Goal: Task Accomplishment & Management: Manage account settings

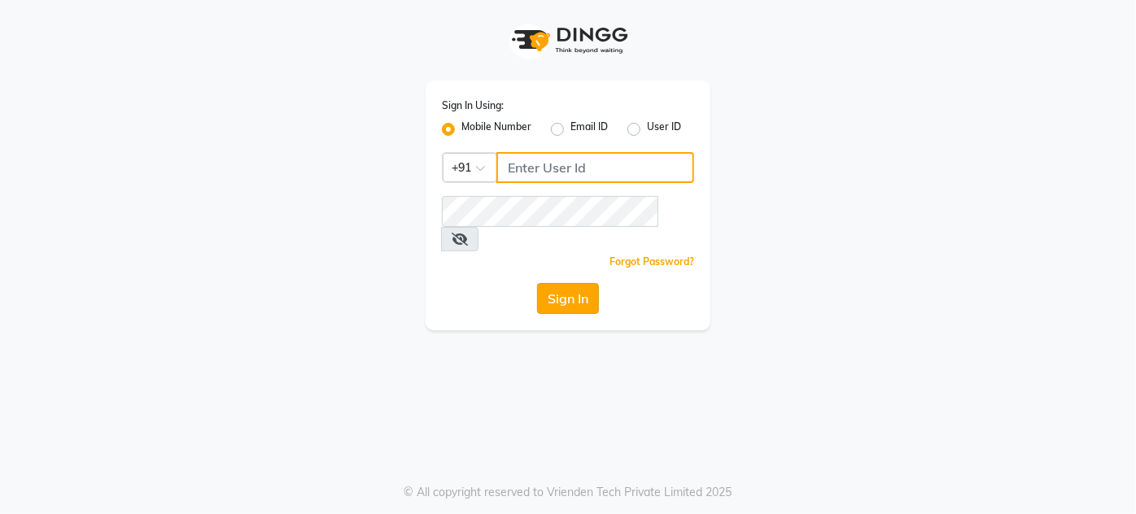
type input "8095355755"
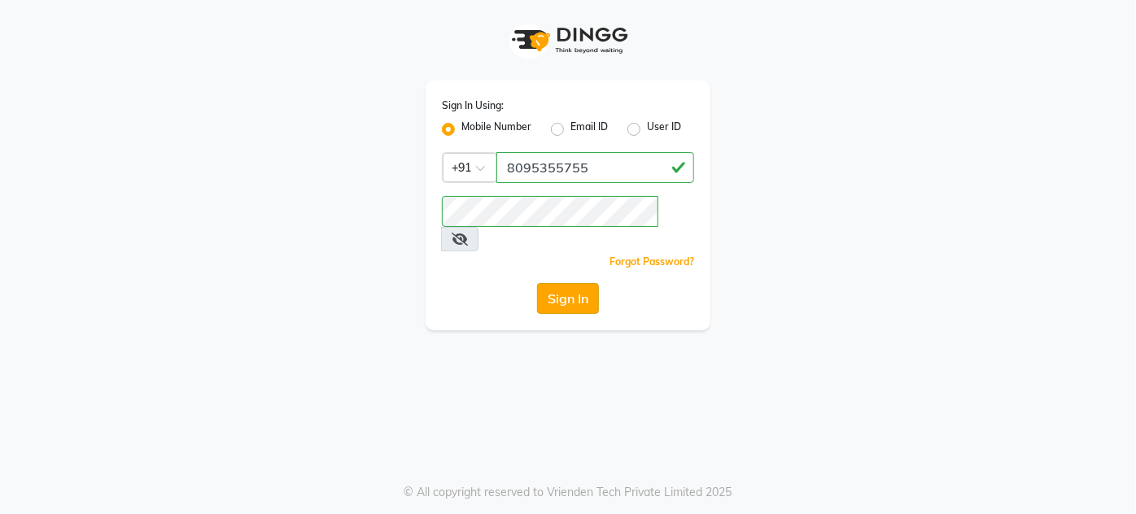
click at [569, 283] on button "Sign In" at bounding box center [568, 298] width 62 height 31
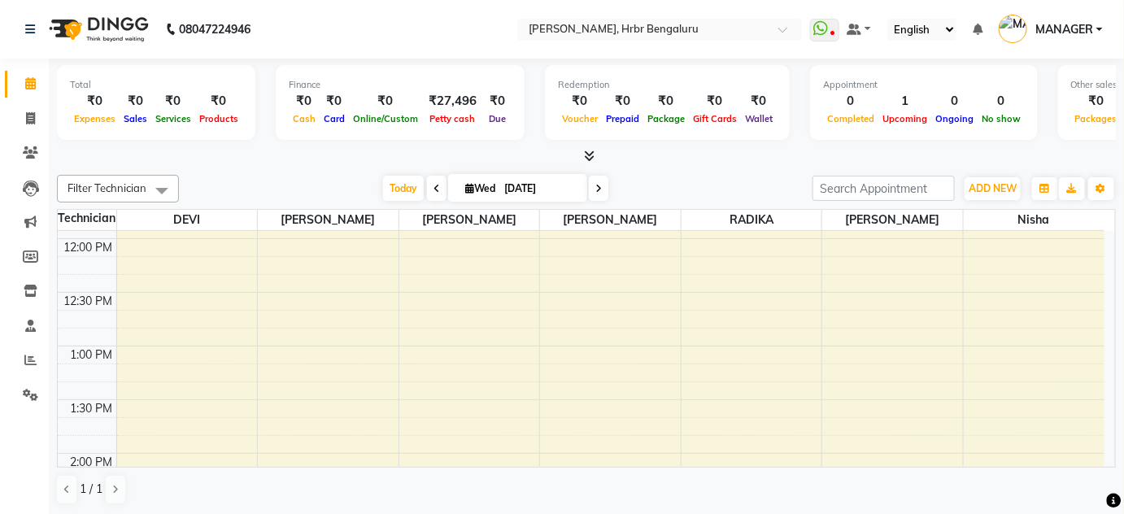
scroll to position [1307, 0]
click at [504, 189] on input "[DATE]" at bounding box center [539, 189] width 81 height 24
select select "9"
select select "2025"
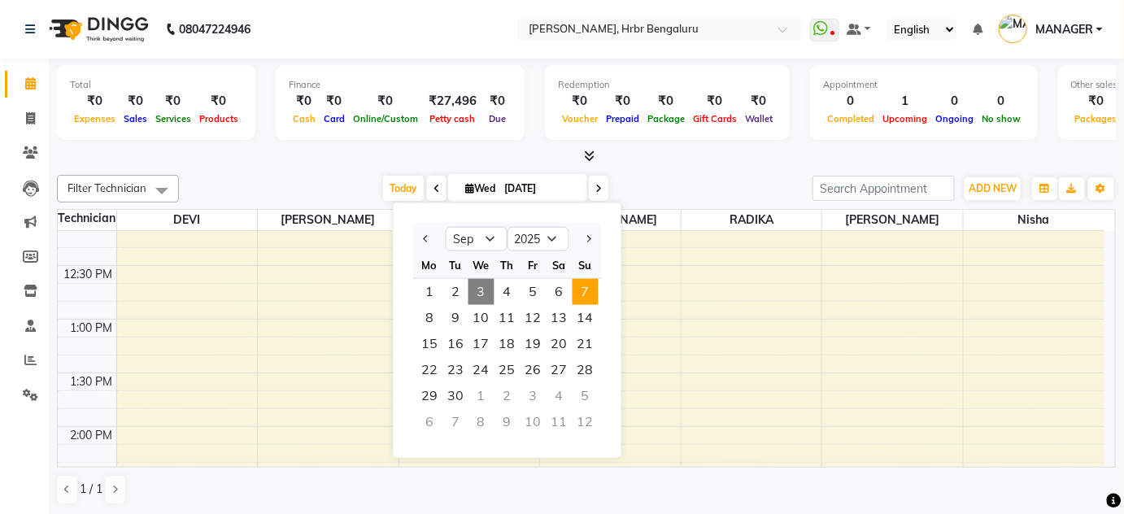
click at [590, 292] on span "7" at bounding box center [586, 292] width 26 height 26
type input "07-09-2025"
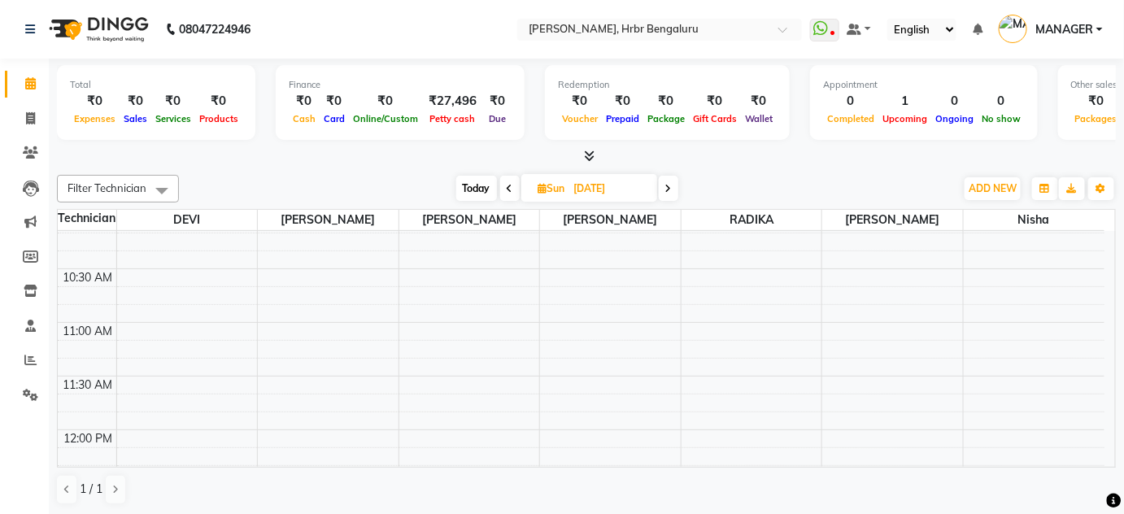
scroll to position [1083, 0]
click at [586, 429] on div "12:00 AM 12:30 AM 1:00 AM 1:30 AM 2:00 AM 2:30 AM 3:00 AM 3:30 AM 4:00 AM 4:30 …" at bounding box center [581, 329] width 1047 height 2362
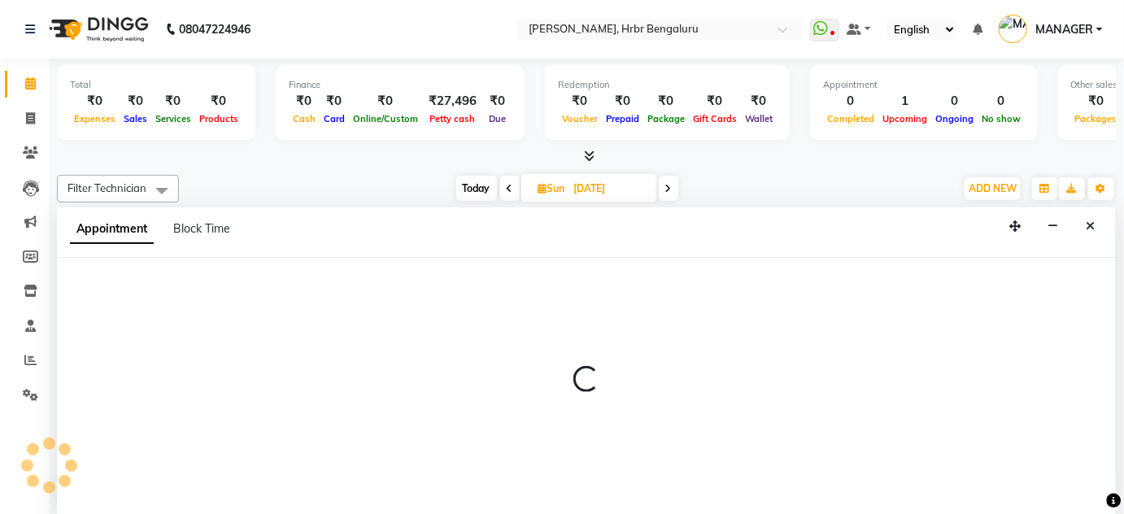
scroll to position [0, 0]
select select "84501"
select select "720"
select select "tentative"
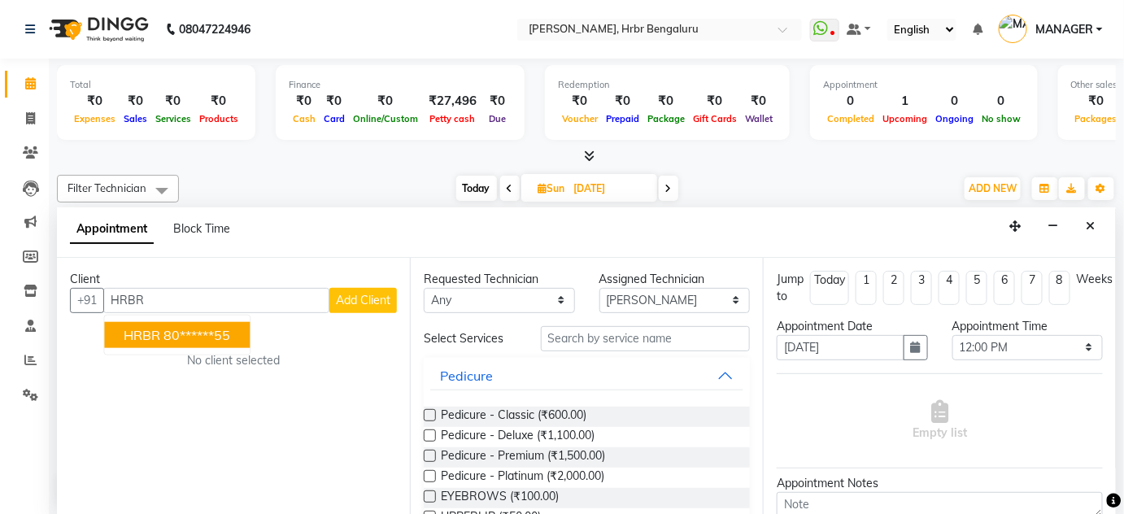
click at [153, 338] on span "HRBR" at bounding box center [142, 334] width 37 height 16
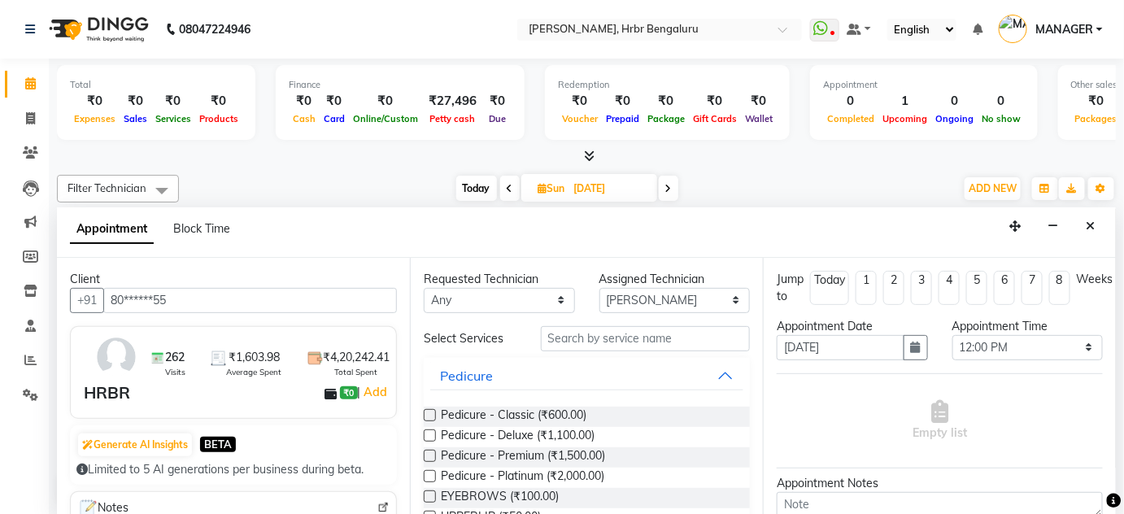
type input "80******55"
click at [618, 336] on input "text" at bounding box center [645, 338] width 209 height 25
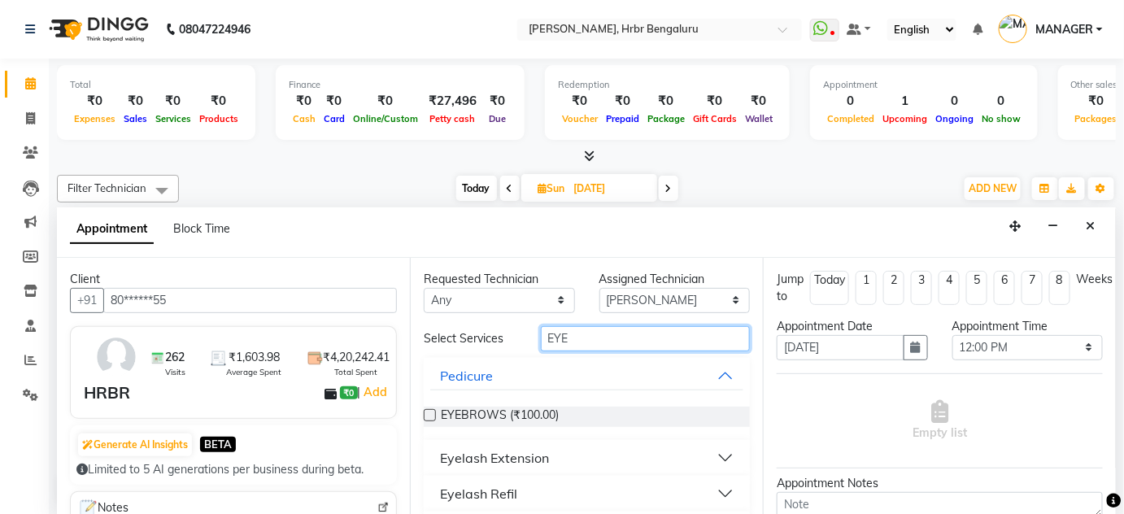
type input "EYE"
click at [483, 452] on div "Eyelash Extension" at bounding box center [494, 458] width 109 height 20
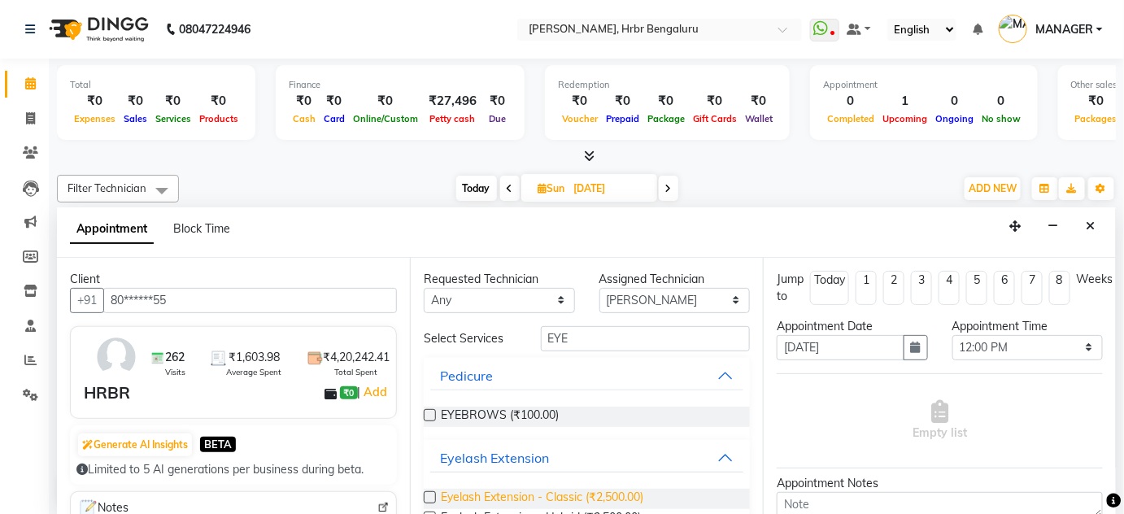
click at [555, 492] on span "Eyelash Extension - Classic (₹2,500.00)" at bounding box center [542, 499] width 203 height 20
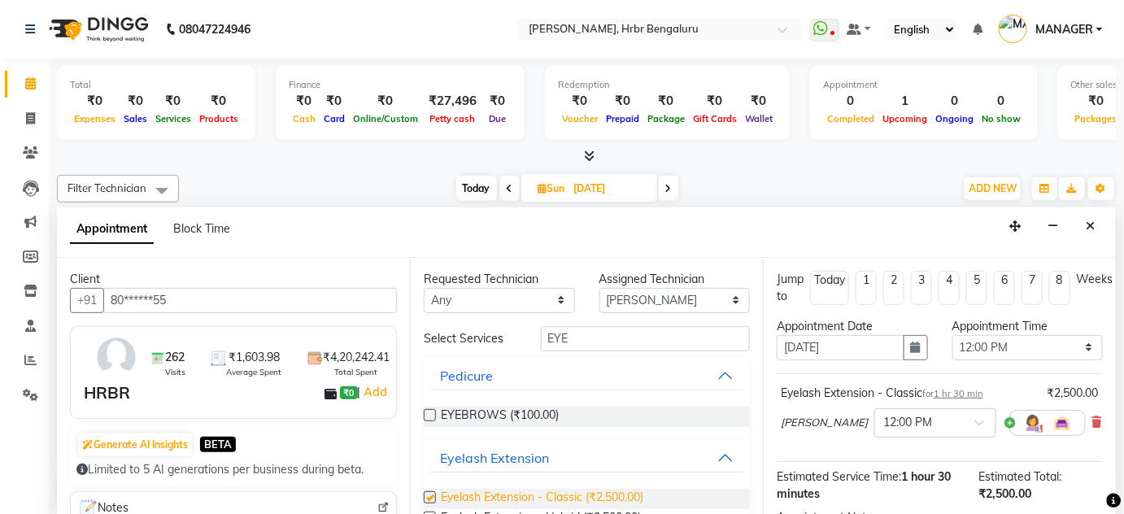
checkbox input "false"
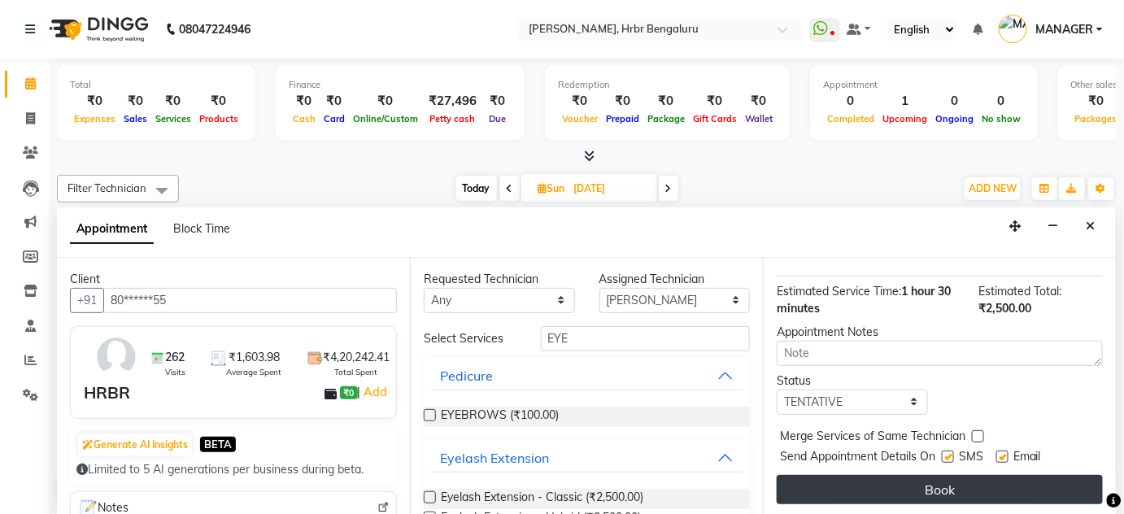
click at [992, 479] on button "Book" at bounding box center [940, 489] width 326 height 29
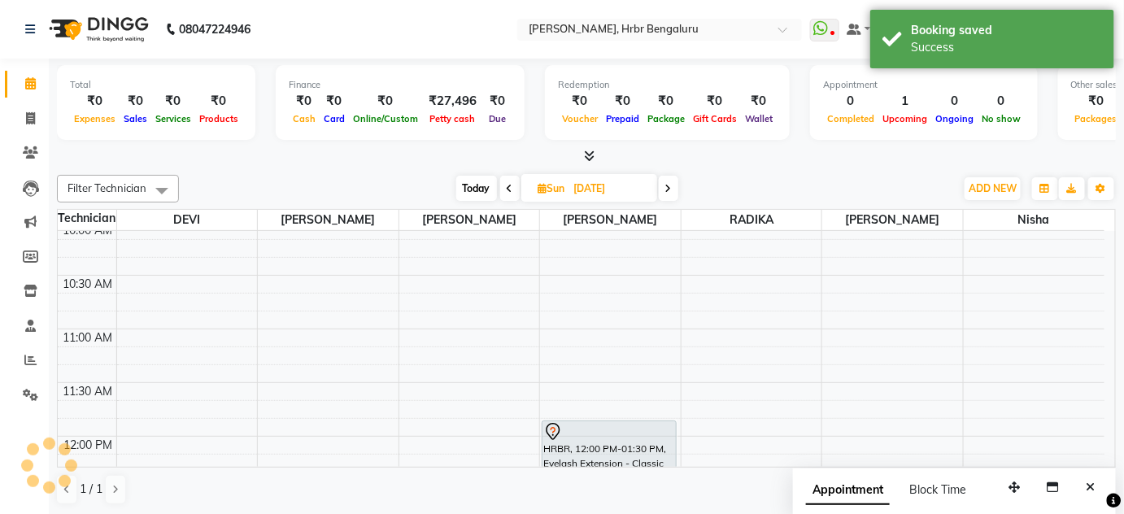
scroll to position [0, 0]
click at [1100, 481] on button "Close" at bounding box center [1092, 487] width 24 height 25
click at [465, 181] on span "Today" at bounding box center [476, 188] width 41 height 25
type input "[DATE]"
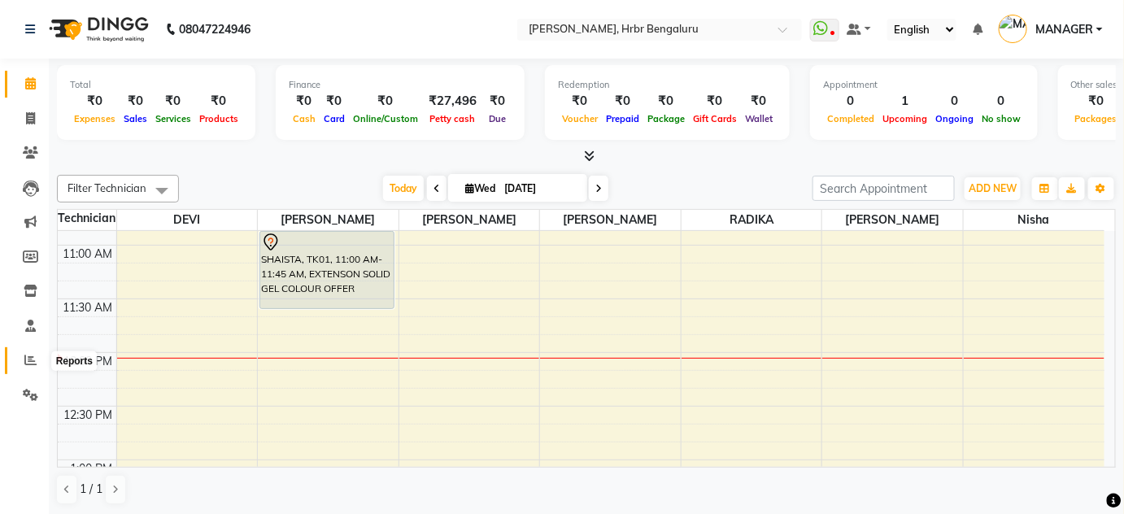
click at [24, 360] on span at bounding box center [30, 360] width 28 height 19
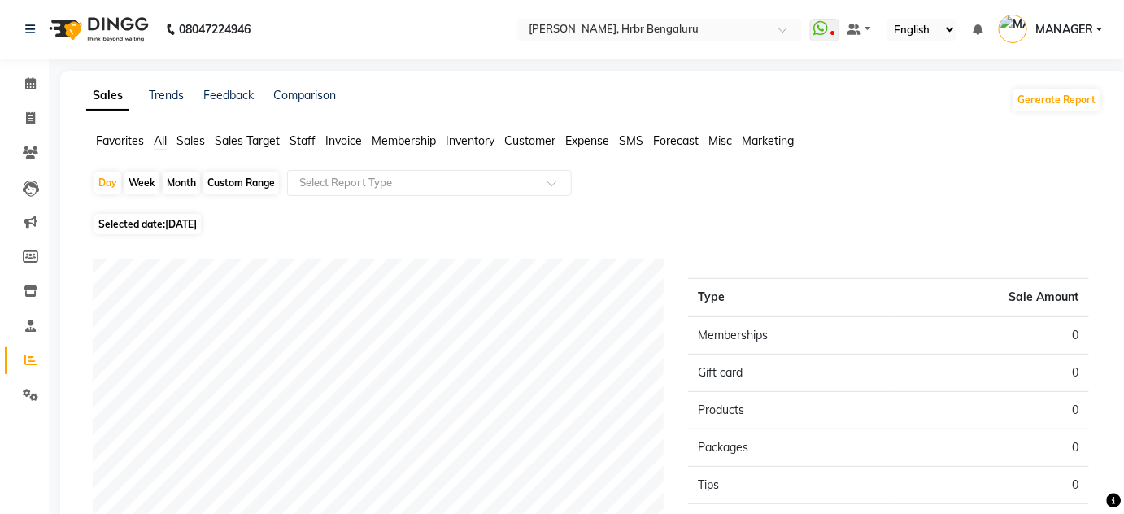
click at [302, 139] on span "Staff" at bounding box center [303, 140] width 26 height 15
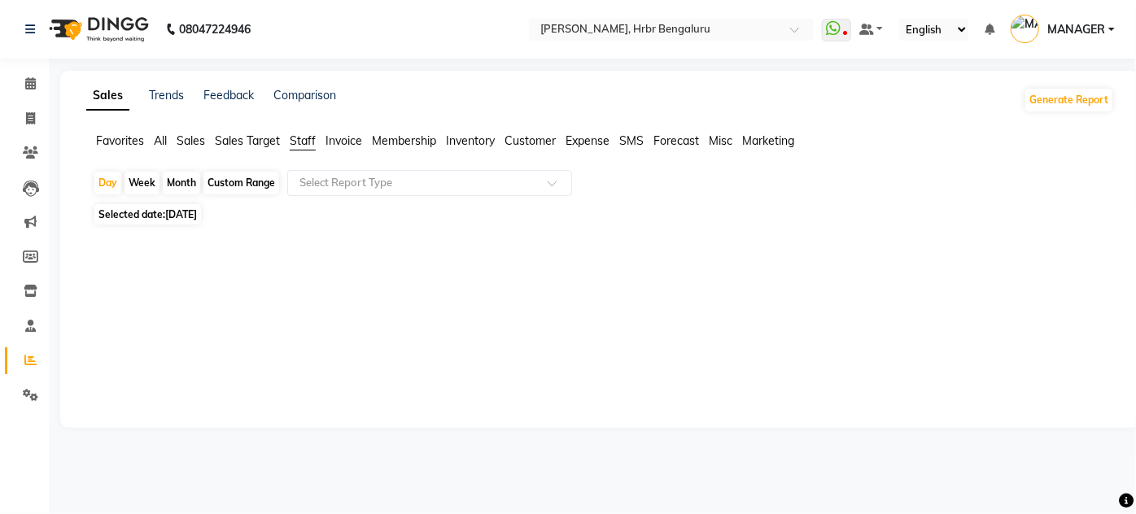
click at [150, 220] on span "Selected date: 03-09-2025" at bounding box center [147, 214] width 107 height 20
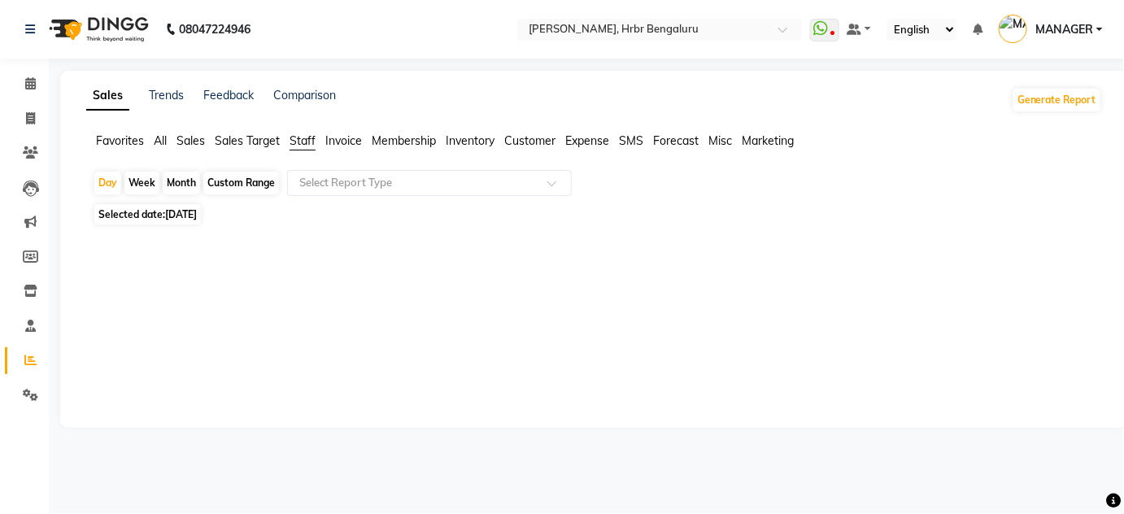
select select "9"
select select "2025"
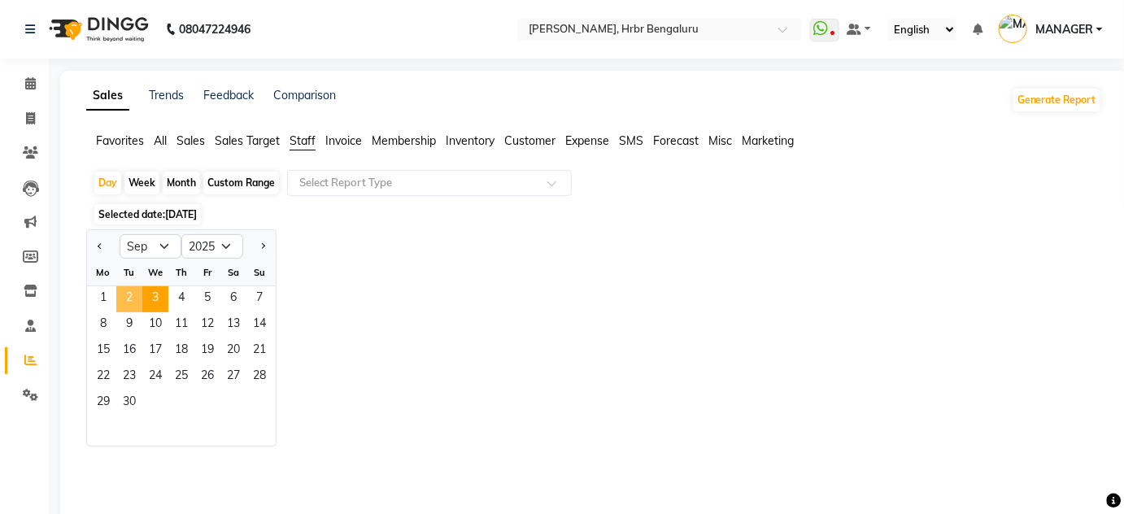
click at [125, 294] on span "2" at bounding box center [129, 299] width 26 height 26
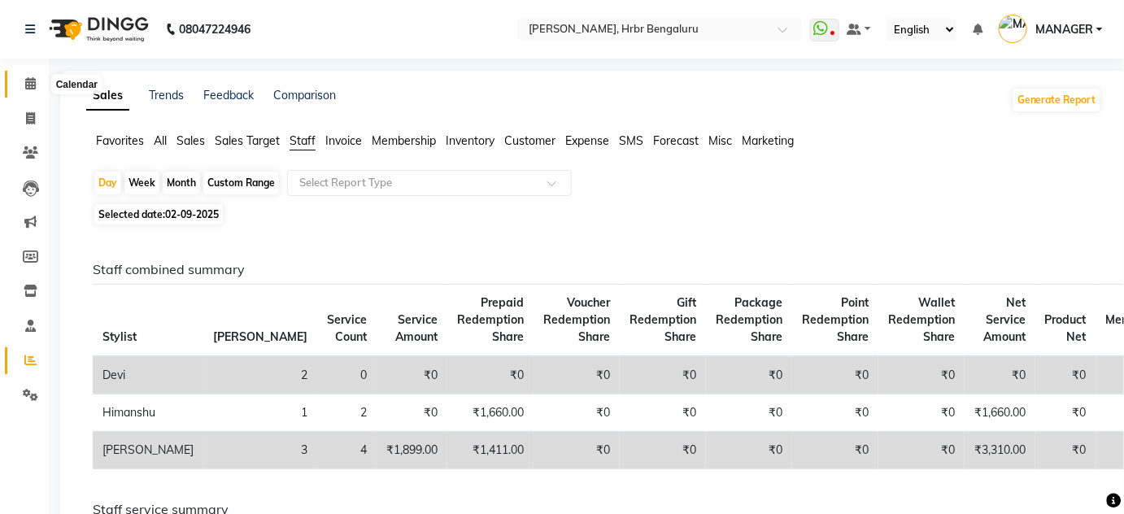
click at [29, 83] on icon at bounding box center [30, 83] width 11 height 12
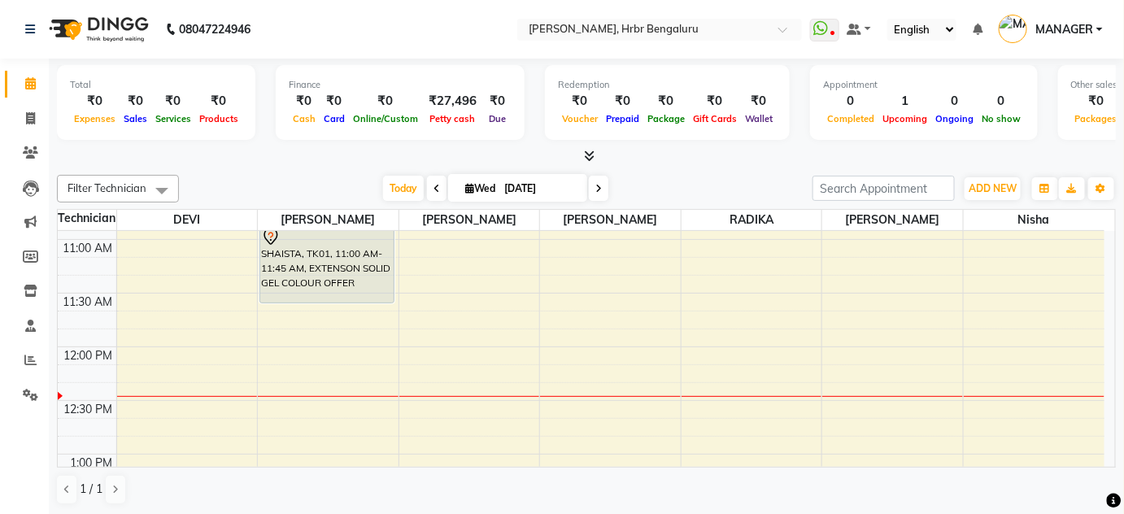
scroll to position [1166, 0]
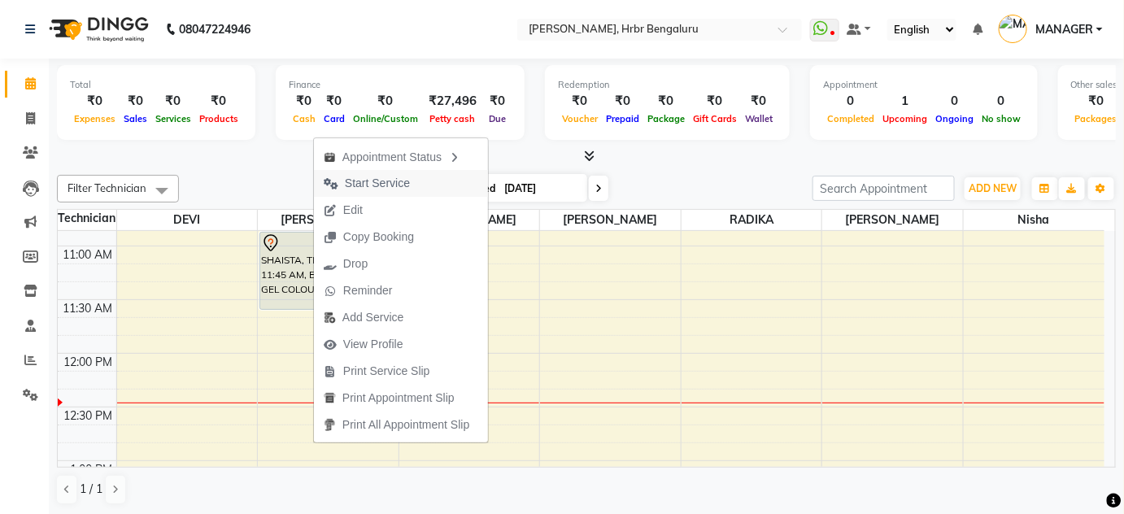
click at [366, 181] on span "Start Service" at bounding box center [377, 183] width 65 height 17
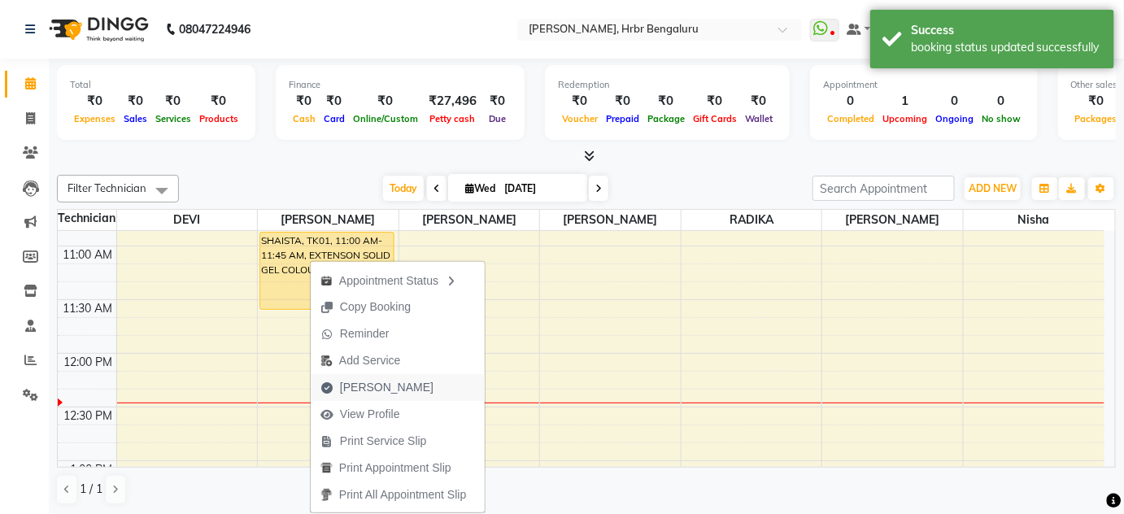
click at [357, 390] on span "Mark Done" at bounding box center [387, 387] width 94 height 17
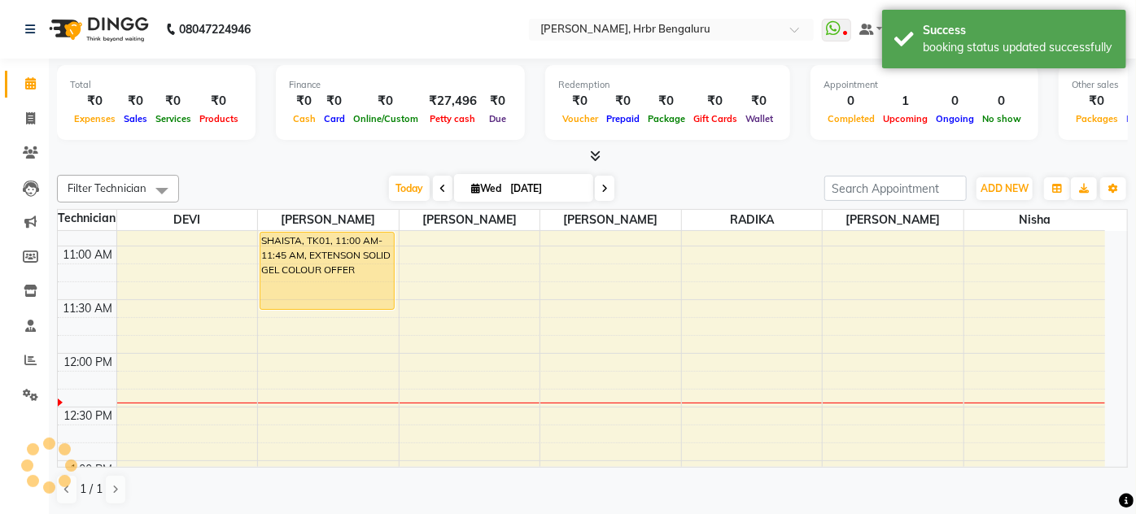
select select "3771"
select select "service"
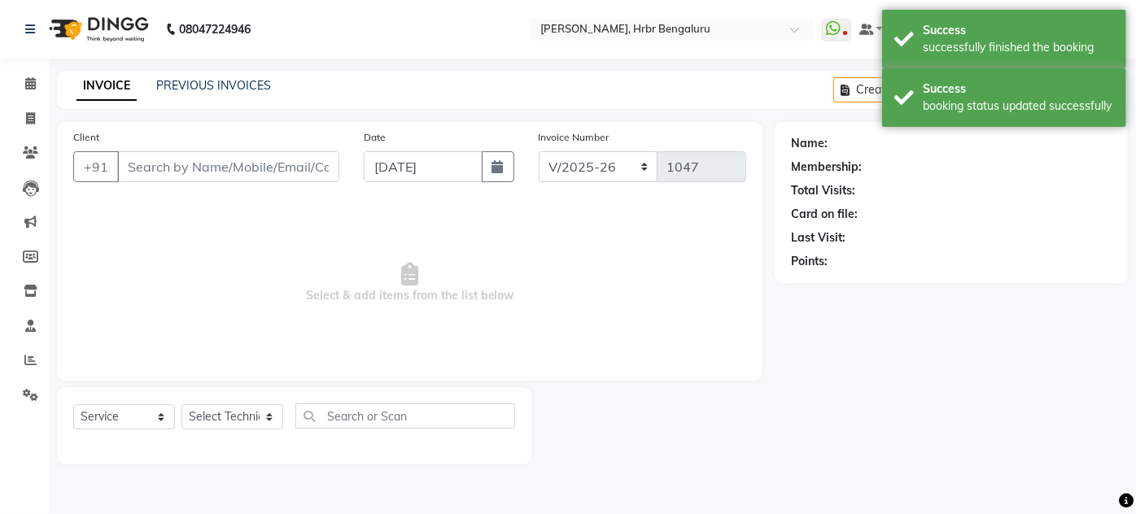
type input "77******86"
select select "77431"
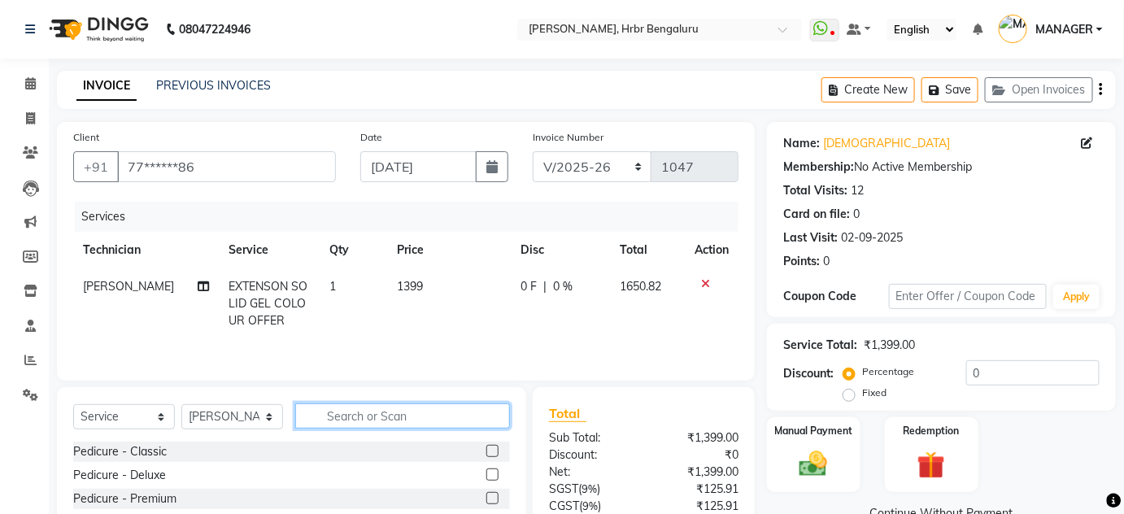
click at [362, 424] on input "text" at bounding box center [402, 415] width 215 height 25
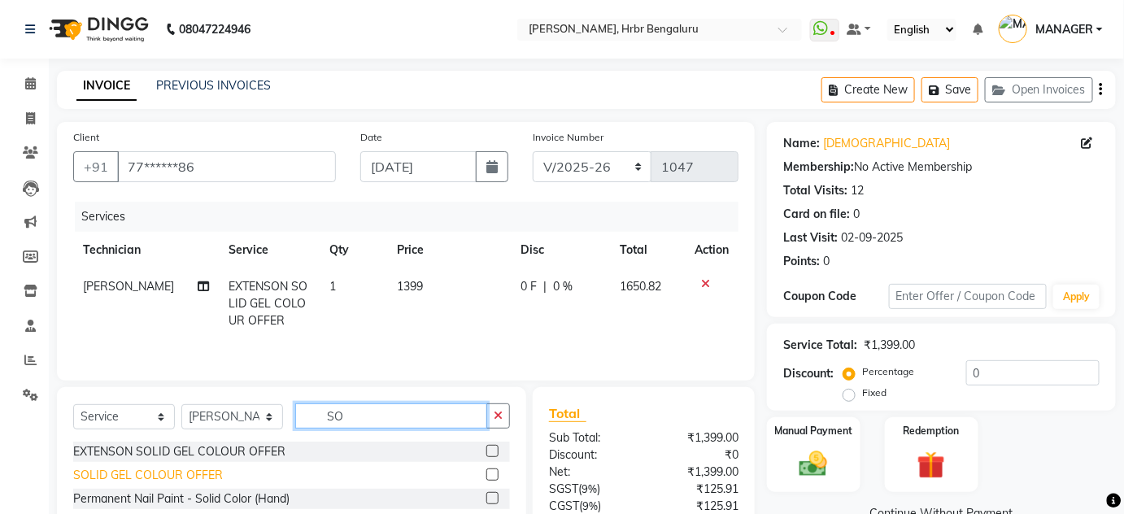
type input "SO"
click at [160, 475] on div "SOLID GEL COLOUR OFFER" at bounding box center [148, 475] width 150 height 17
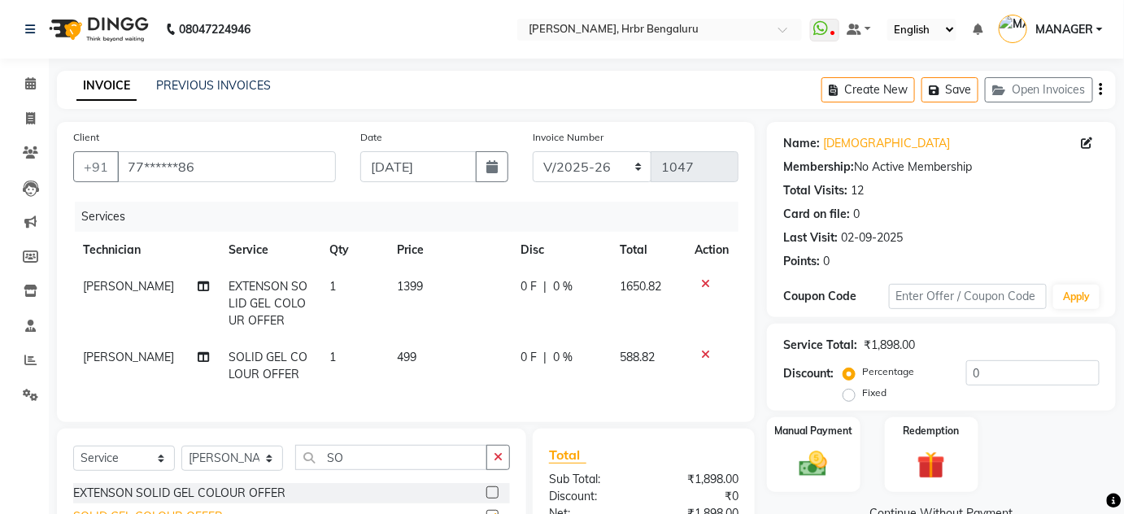
checkbox input "false"
click at [400, 358] on span "499" at bounding box center [407, 357] width 20 height 15
select select "77431"
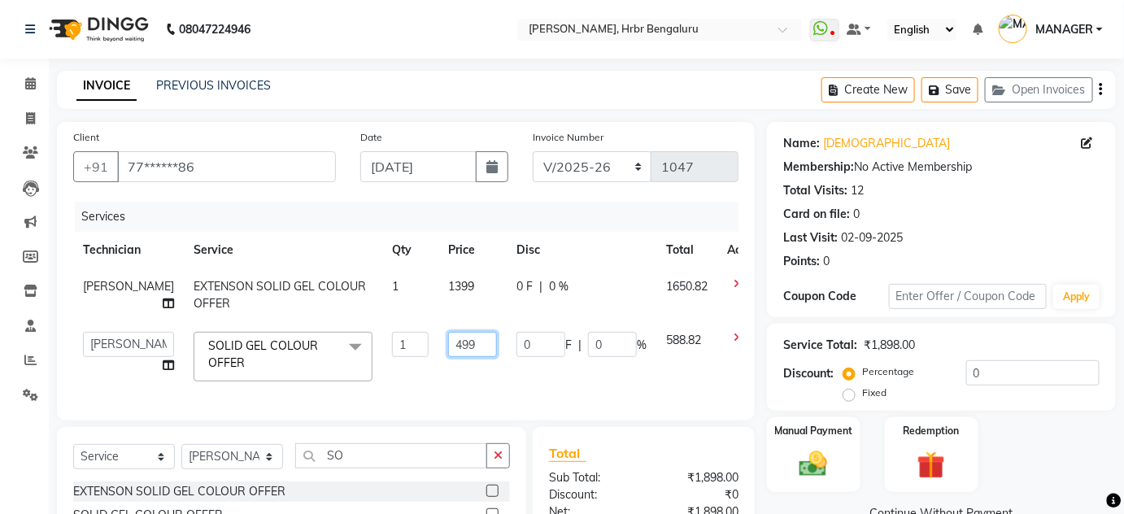
click at [448, 342] on input "499" at bounding box center [472, 344] width 49 height 25
type input "599"
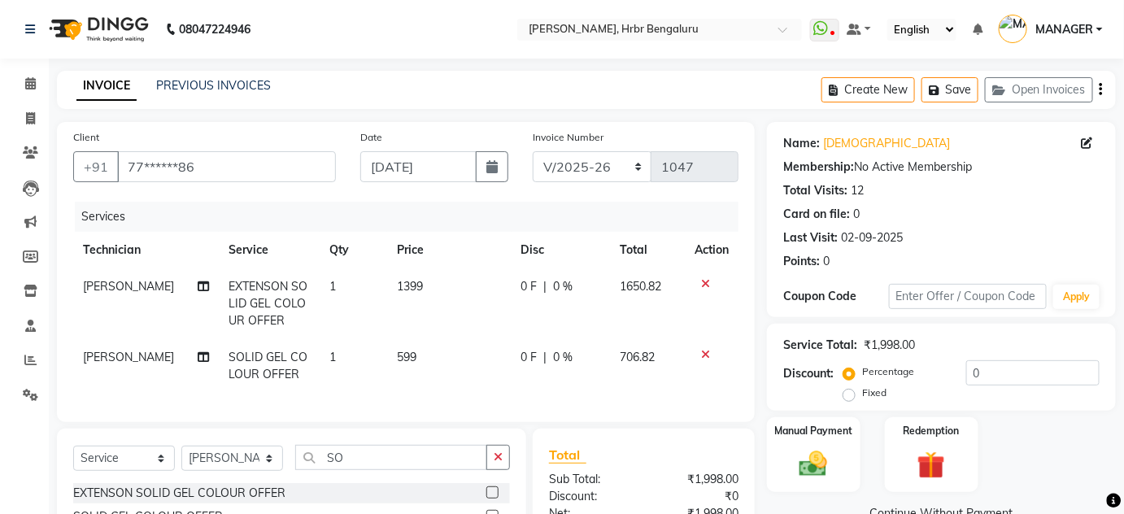
click at [430, 376] on td "599" at bounding box center [449, 366] width 124 height 54
select select "77431"
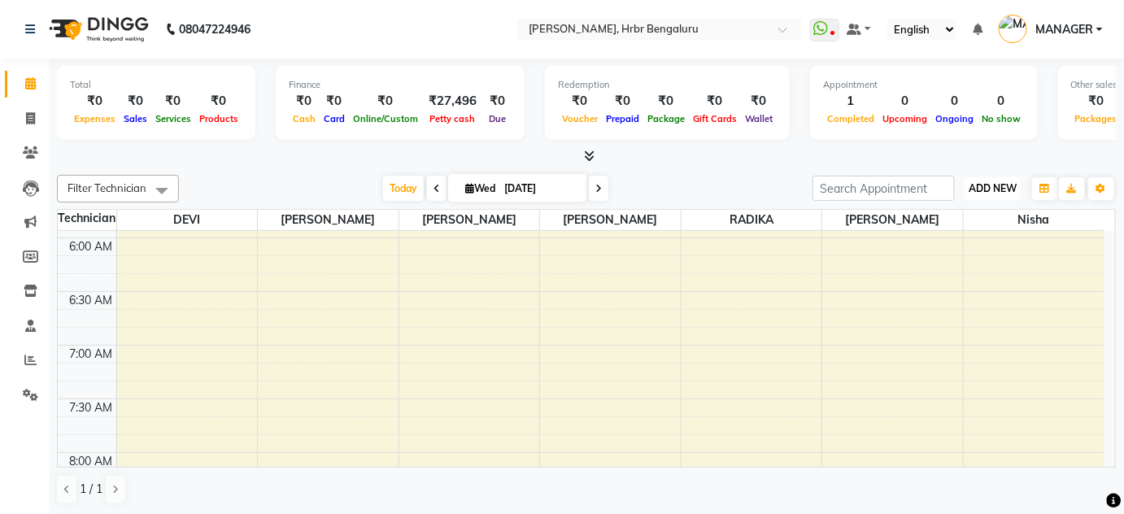
click at [1001, 191] on span "ADD NEW" at bounding box center [993, 188] width 48 height 12
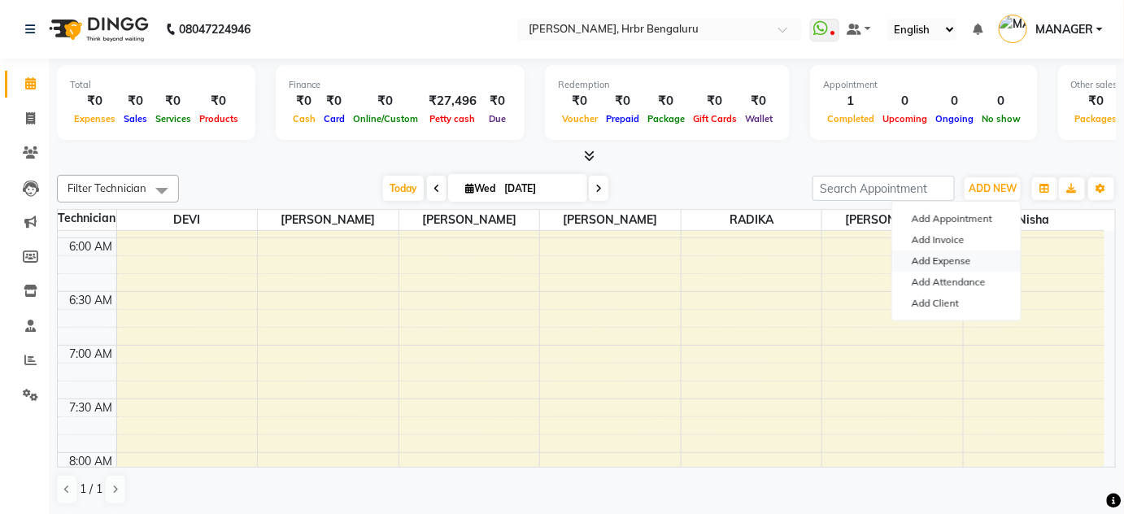
click at [937, 260] on link "Add Expense" at bounding box center [956, 261] width 129 height 21
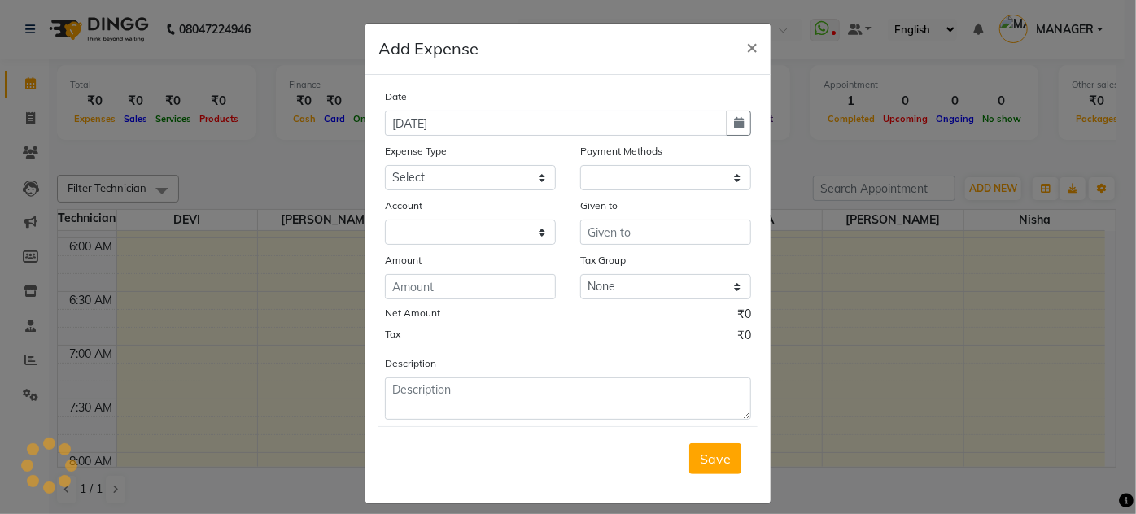
select select "1"
select select "1935"
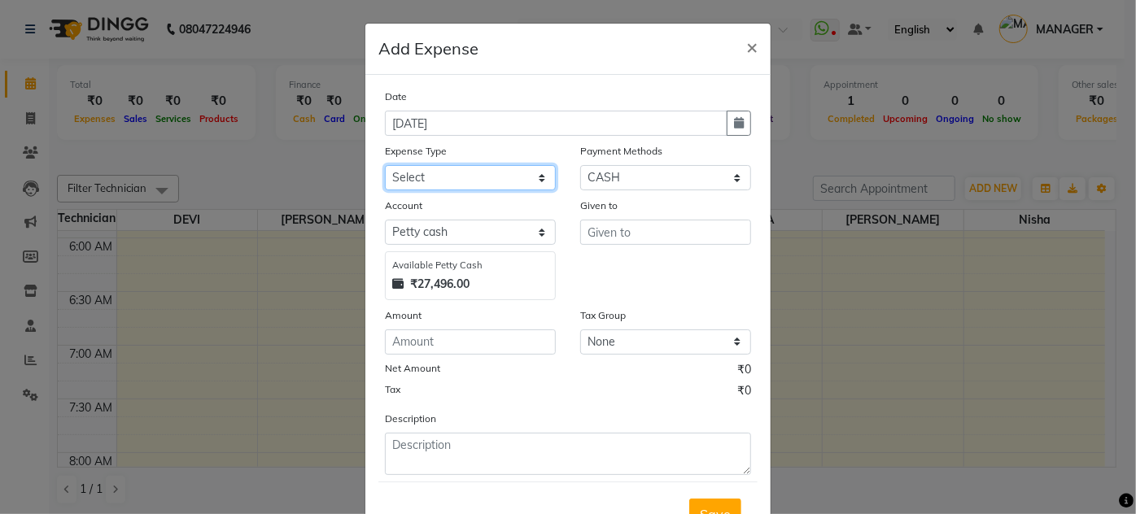
click at [401, 171] on select "Select acetone Advance Salary bank deposite BBMP Beauty products Bed charges BI…" at bounding box center [470, 177] width 171 height 25
select select "3130"
click at [385, 165] on select "Select acetone Advance Salary bank deposite BBMP Beauty products Bed charges BI…" at bounding box center [470, 177] width 171 height 25
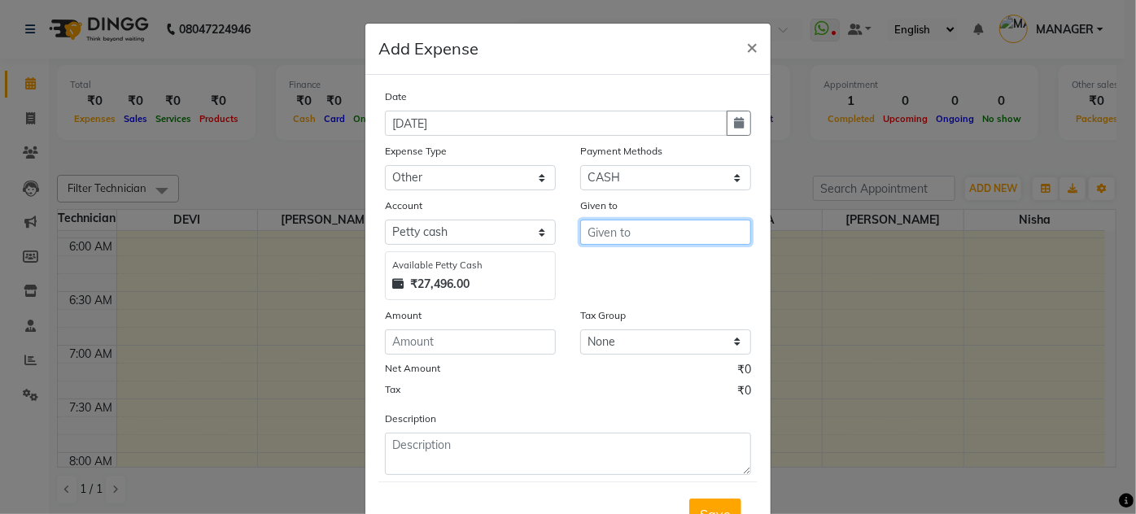
click at [596, 231] on input "text" at bounding box center [665, 232] width 171 height 25
type input "DR SCENT"
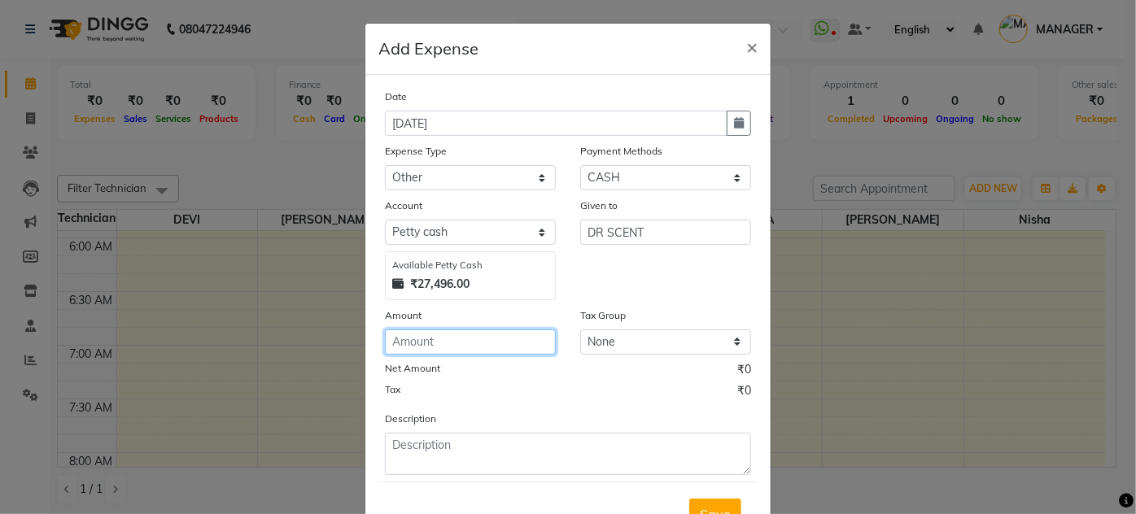
click at [421, 335] on input "number" at bounding box center [470, 341] width 171 height 25
type input "3363"
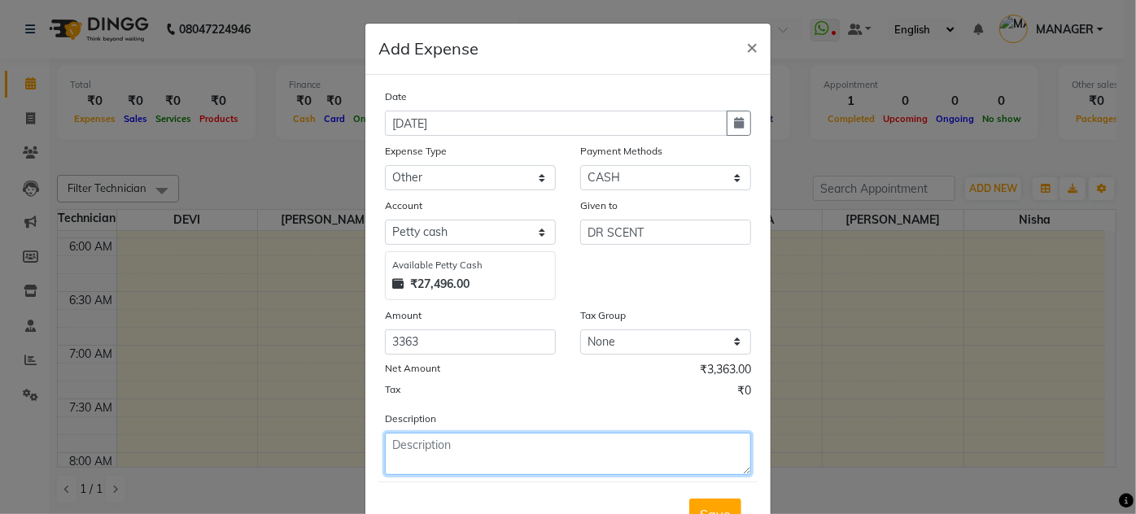
click at [434, 451] on textarea at bounding box center [568, 454] width 366 height 42
type textarea "REFILL"
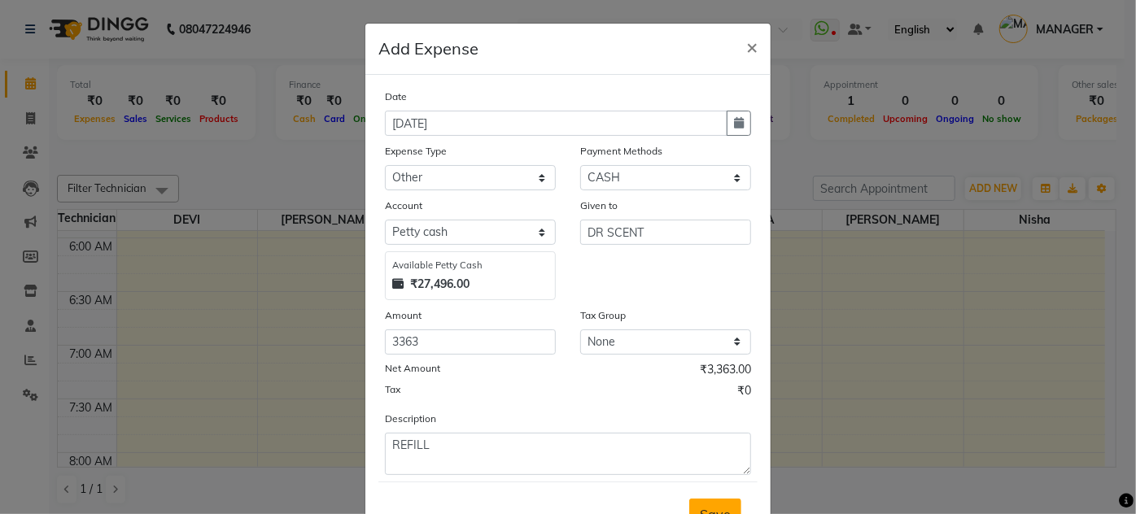
click at [709, 501] on button "Save" at bounding box center [715, 514] width 52 height 31
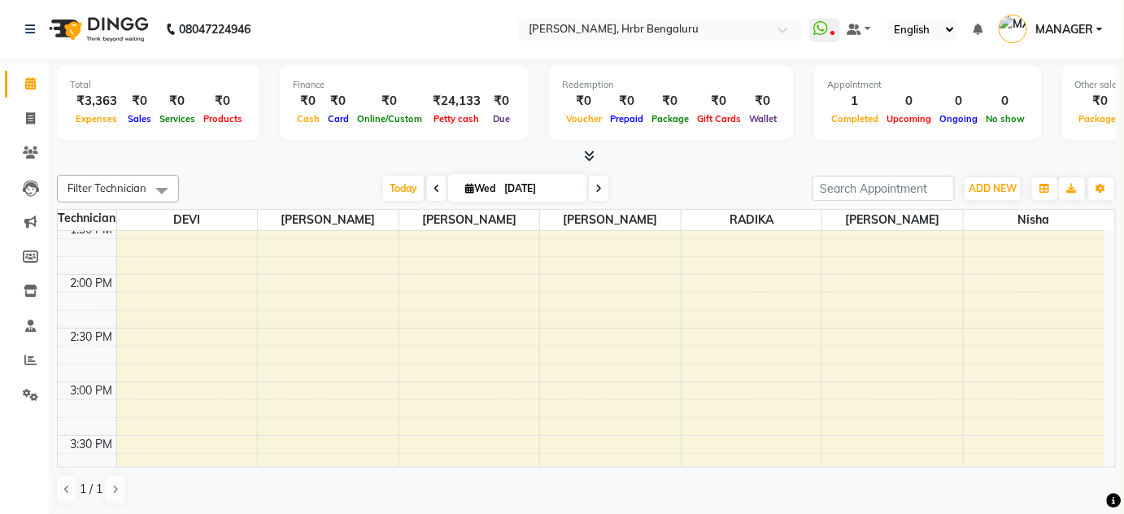
scroll to position [1453, 0]
click at [603, 189] on span at bounding box center [599, 188] width 20 height 25
type input "04-09-2025"
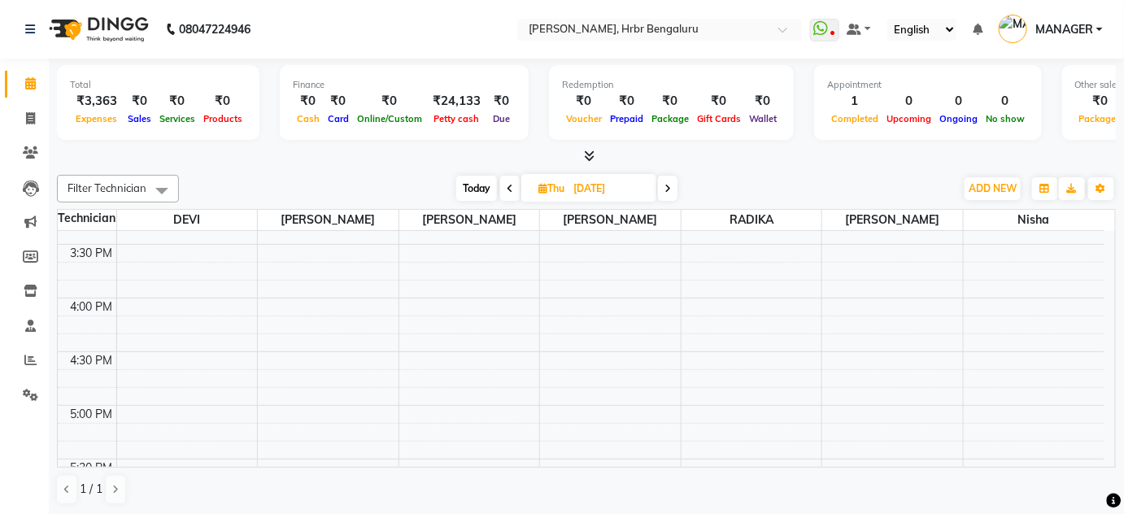
scroll to position [1671, 0]
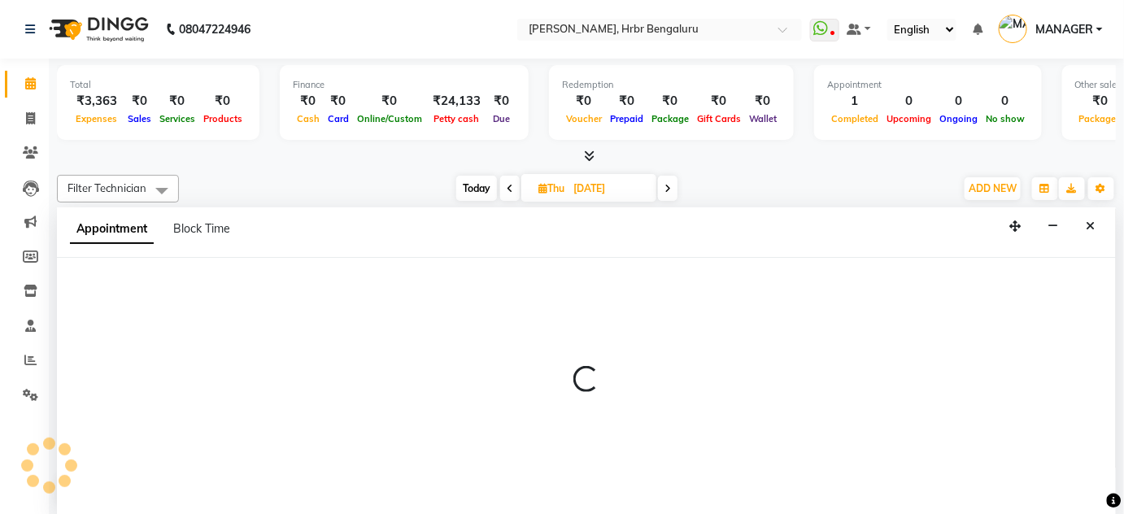
scroll to position [0, 0]
select select "84501"
select select "tentative"
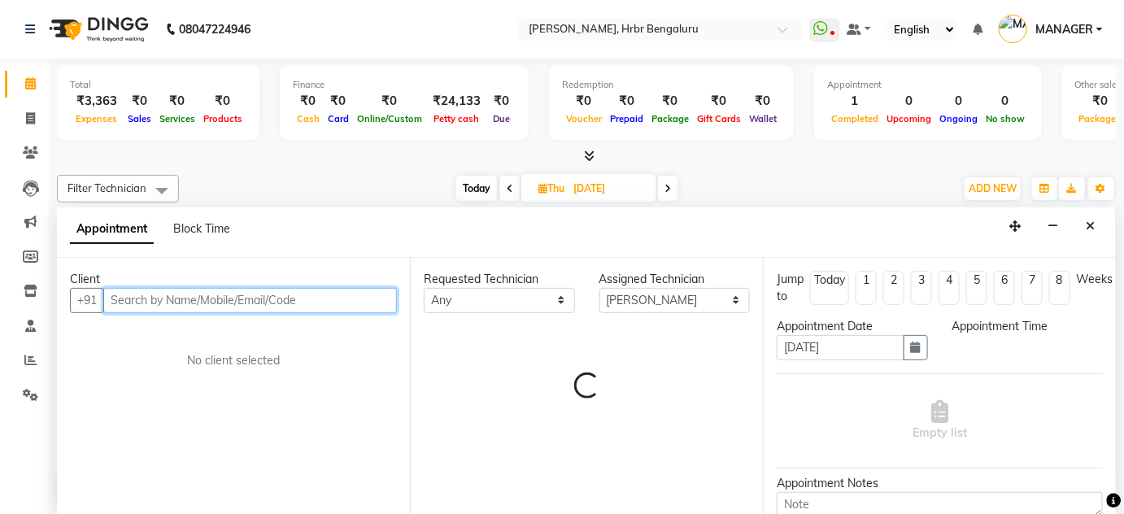
select select "1050"
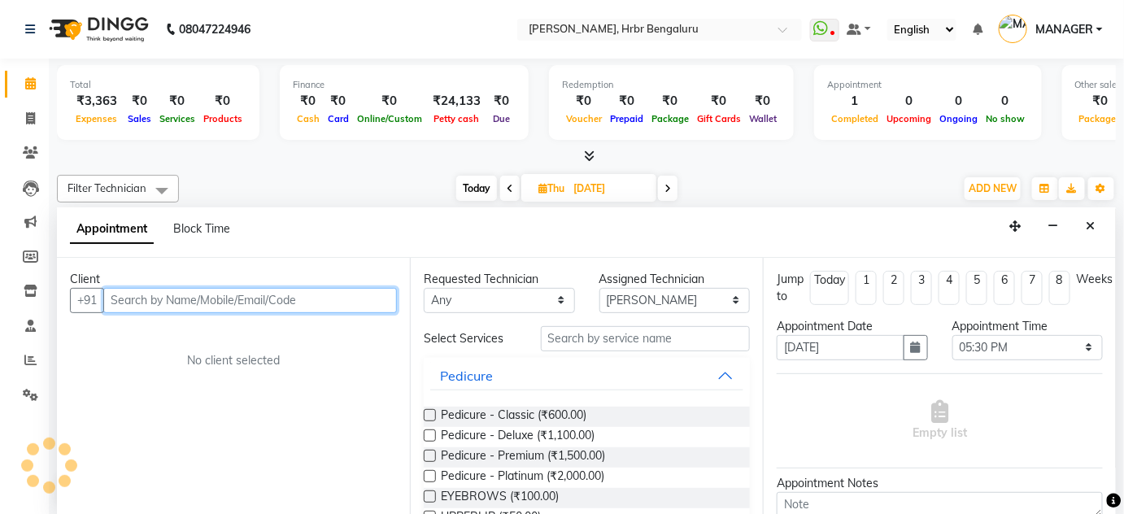
click at [145, 305] on input "text" at bounding box center [250, 300] width 294 height 25
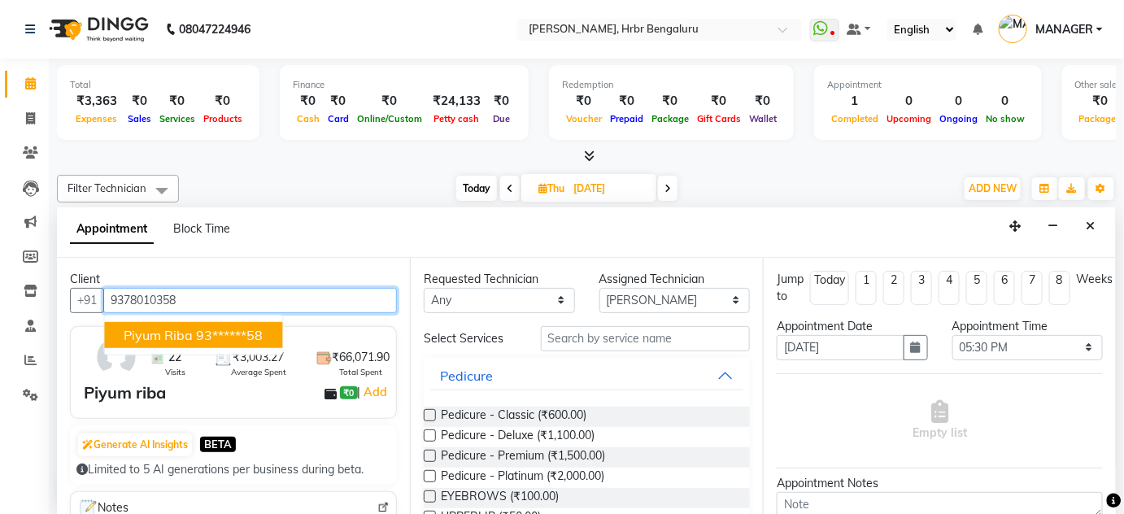
click at [207, 327] on ngb-highlight "93******58" at bounding box center [229, 334] width 67 height 16
type input "93******58"
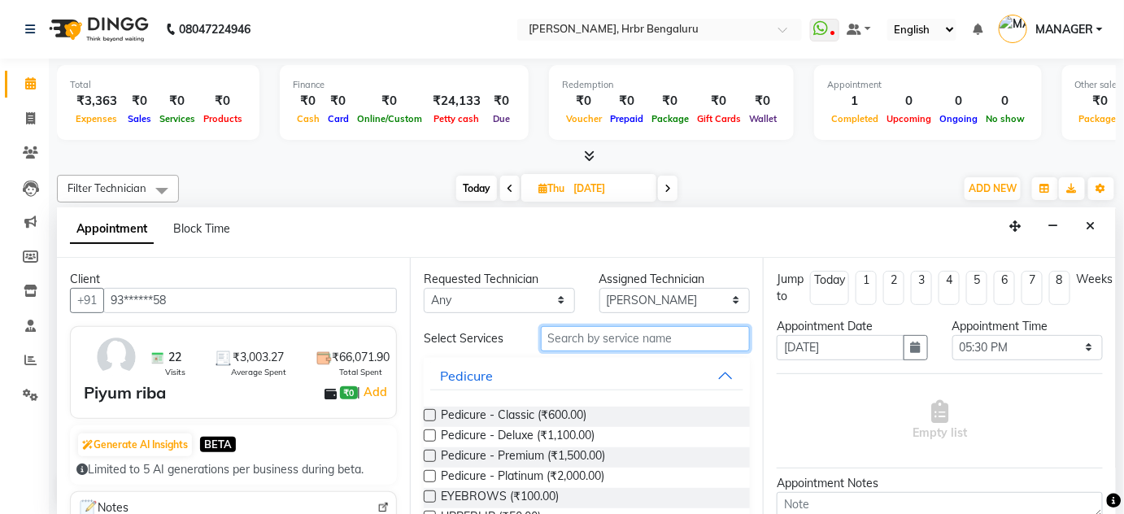
click at [559, 338] on input "text" at bounding box center [645, 338] width 209 height 25
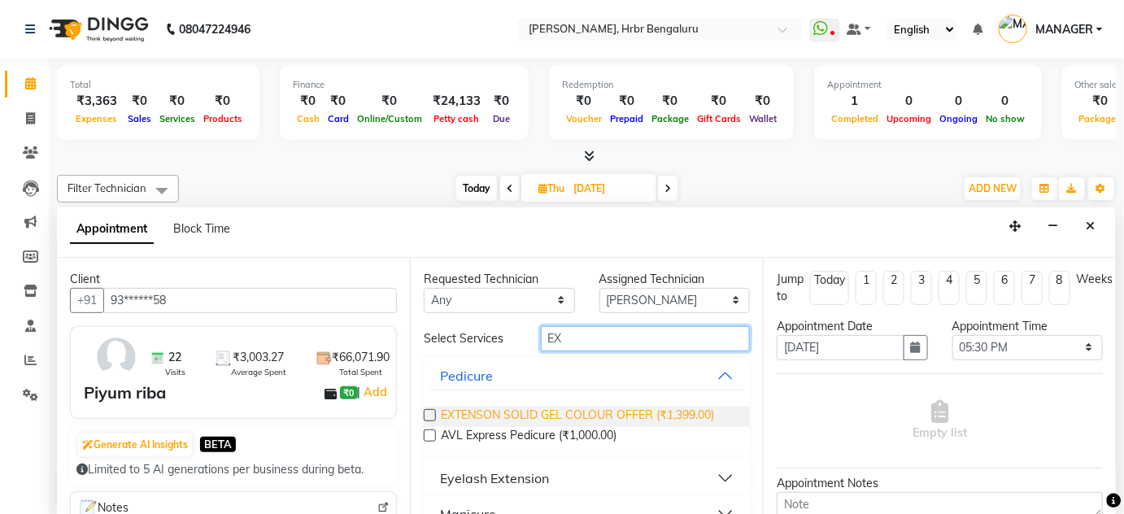
type input "EX"
click at [576, 409] on span "EXTENSON SOLID GEL COLOUR OFFER (₹1,399.00)" at bounding box center [577, 417] width 273 height 20
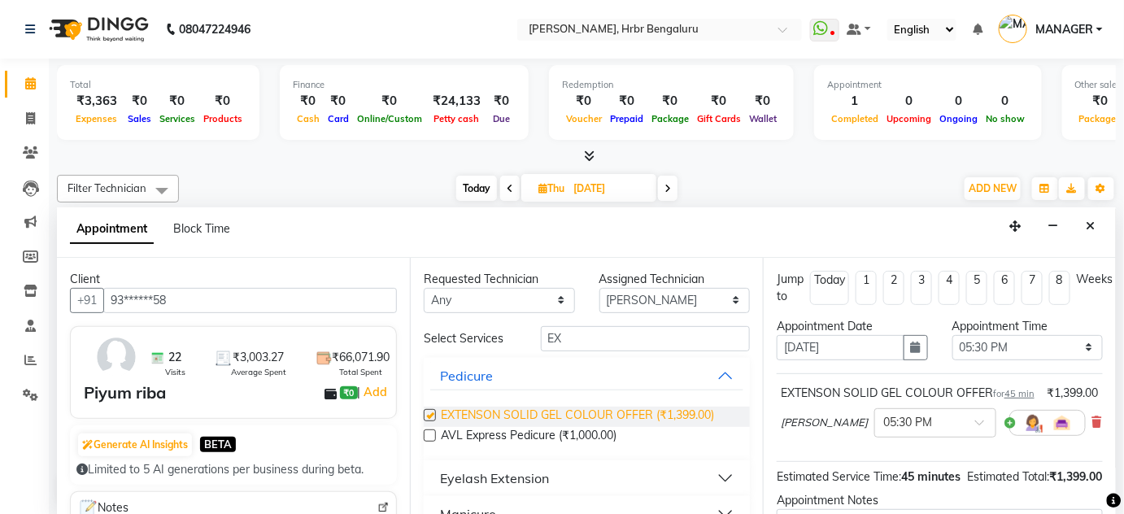
checkbox input "false"
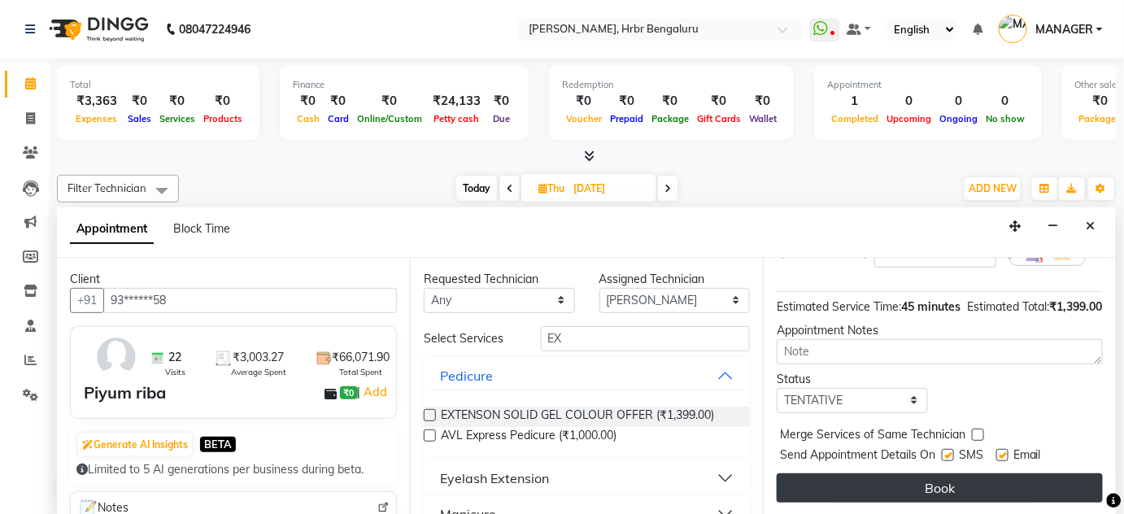
click at [989, 478] on button "Book" at bounding box center [940, 487] width 326 height 29
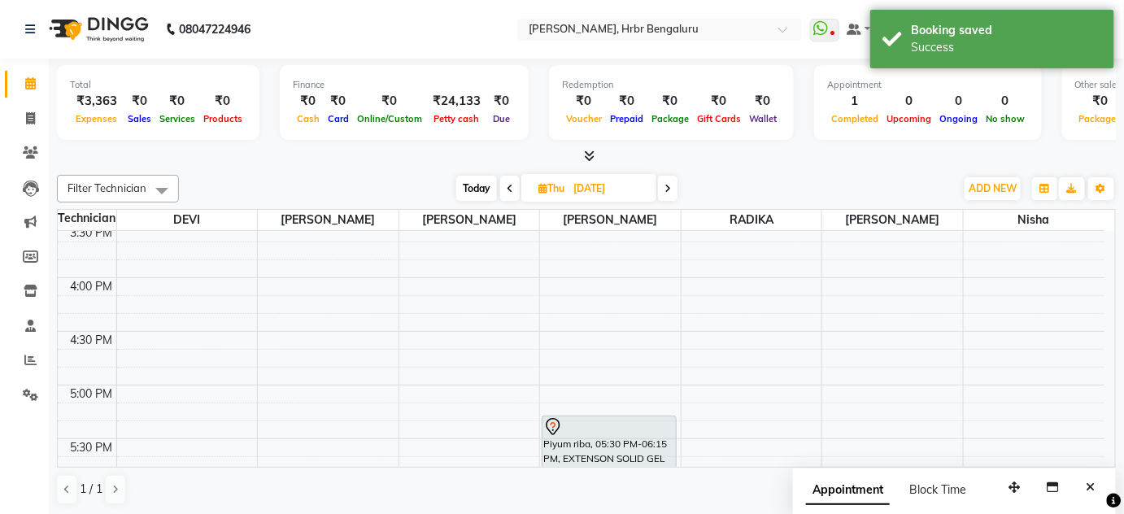
scroll to position [0, 0]
click at [1085, 485] on button "Close" at bounding box center [1092, 487] width 24 height 25
click at [482, 194] on span "Today" at bounding box center [476, 188] width 41 height 25
type input "[DATE]"
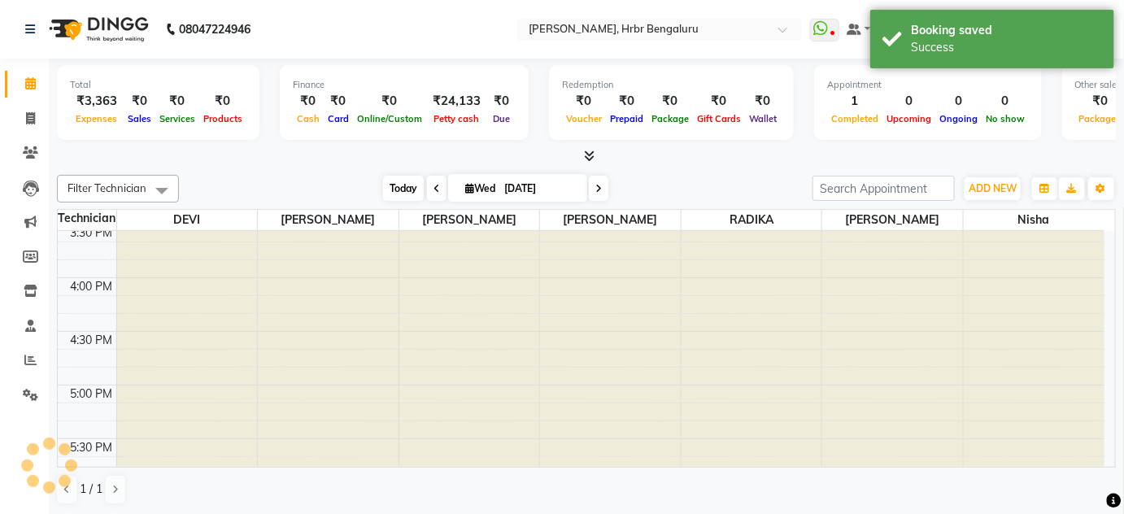
scroll to position [1380, 0]
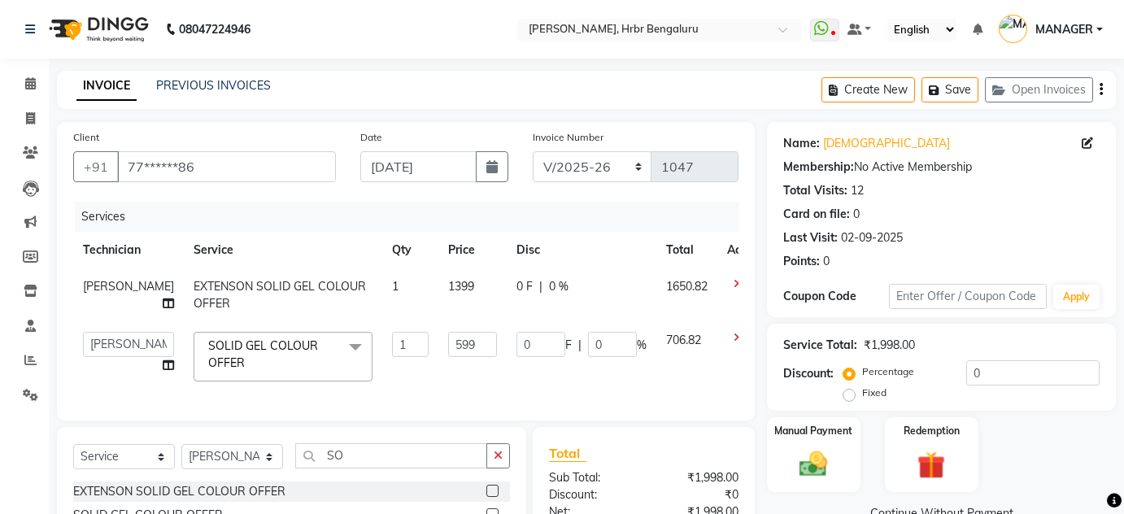
select select "3771"
select select "77431"
select select "service"
select select "77431"
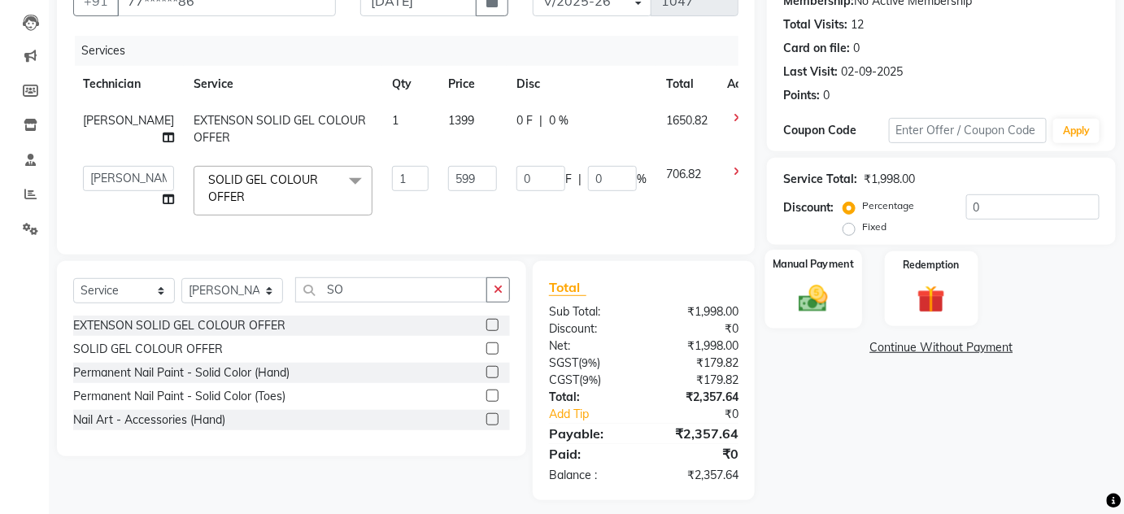
click at [814, 270] on div "Manual Payment" at bounding box center [814, 289] width 97 height 79
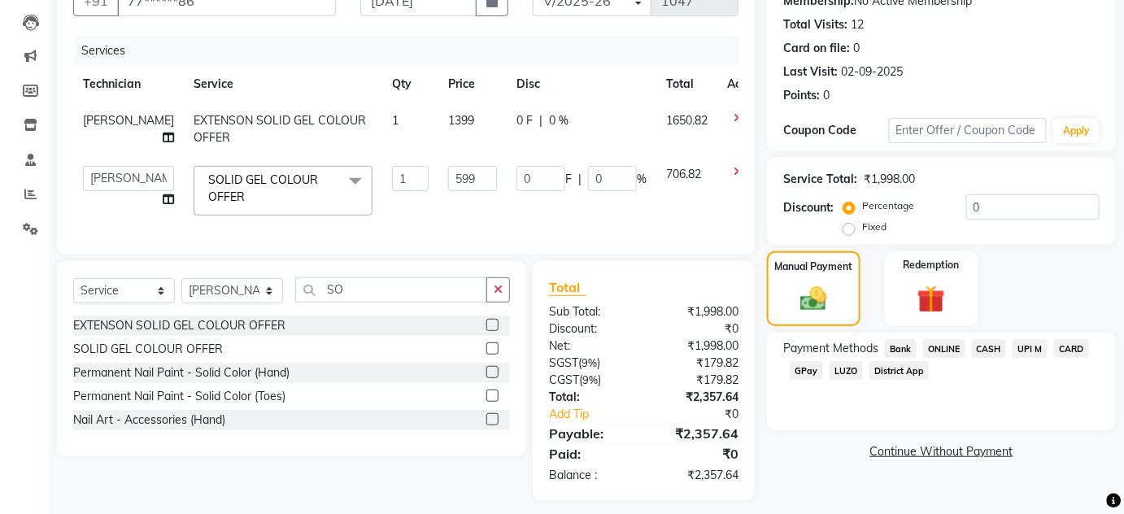
click at [937, 344] on span "ONLINE" at bounding box center [944, 348] width 42 height 19
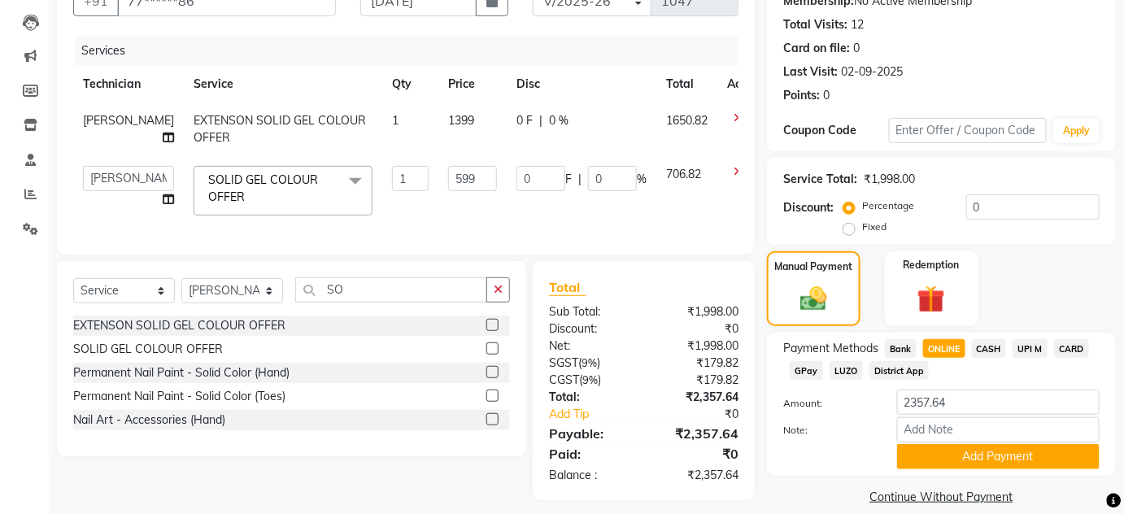
scroll to position [186, 0]
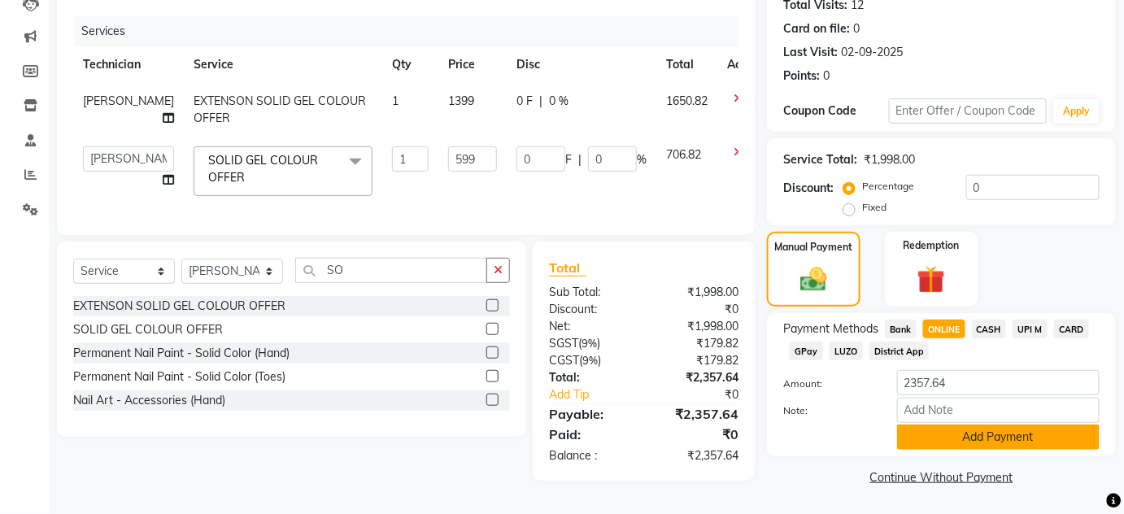
click at [986, 442] on button "Add Payment" at bounding box center [998, 437] width 203 height 25
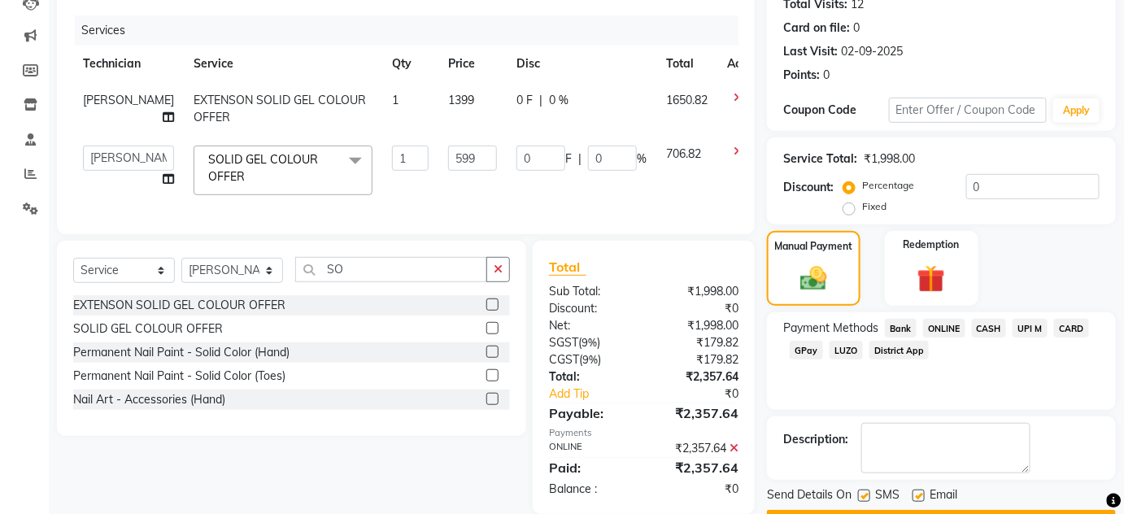
scroll to position [230, 0]
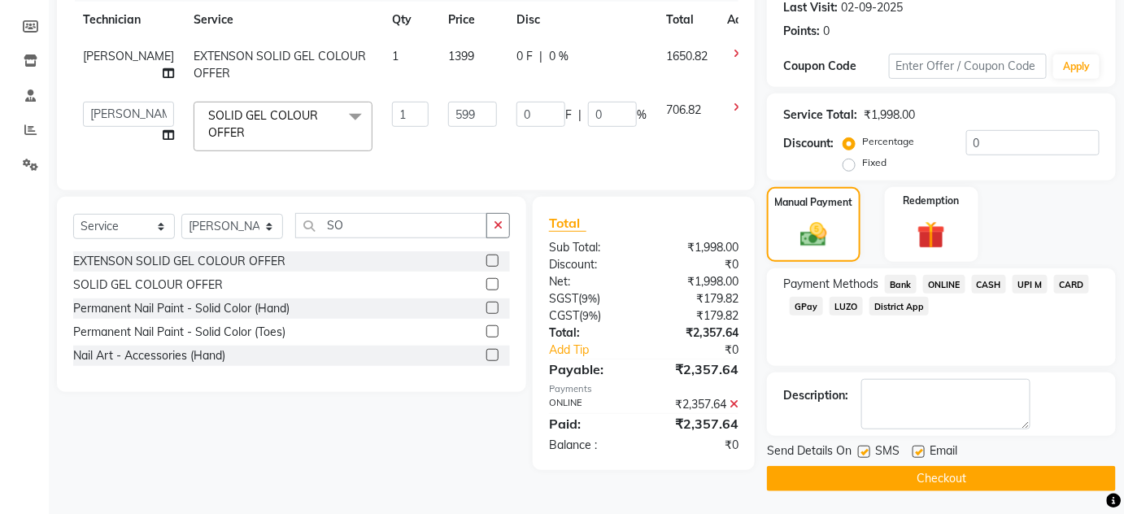
click at [986, 474] on button "Checkout" at bounding box center [941, 478] width 349 height 25
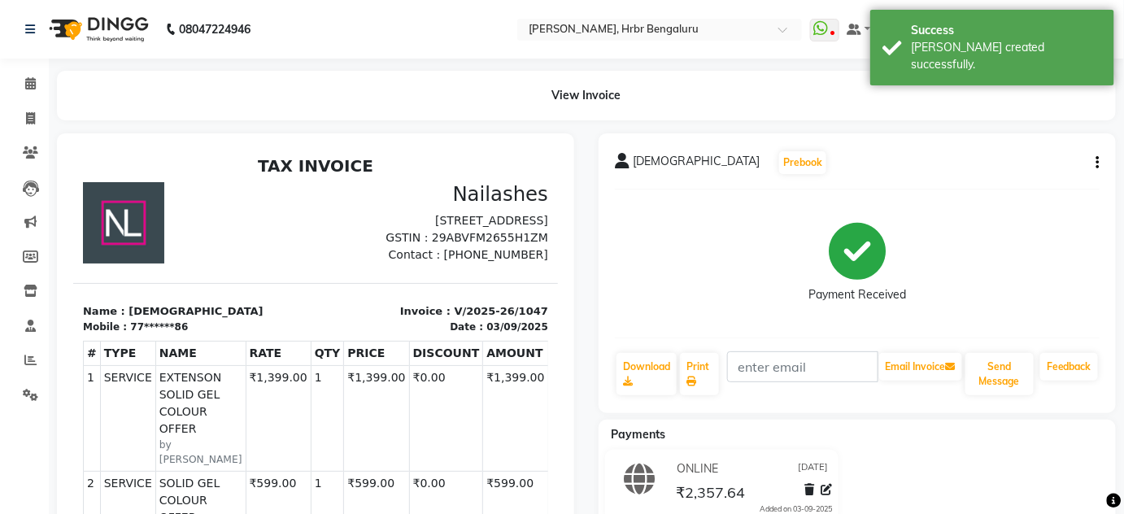
click at [1094, 156] on button "button" at bounding box center [1095, 163] width 10 height 17
click at [1017, 172] on div "Edit Item Staff" at bounding box center [1017, 174] width 111 height 20
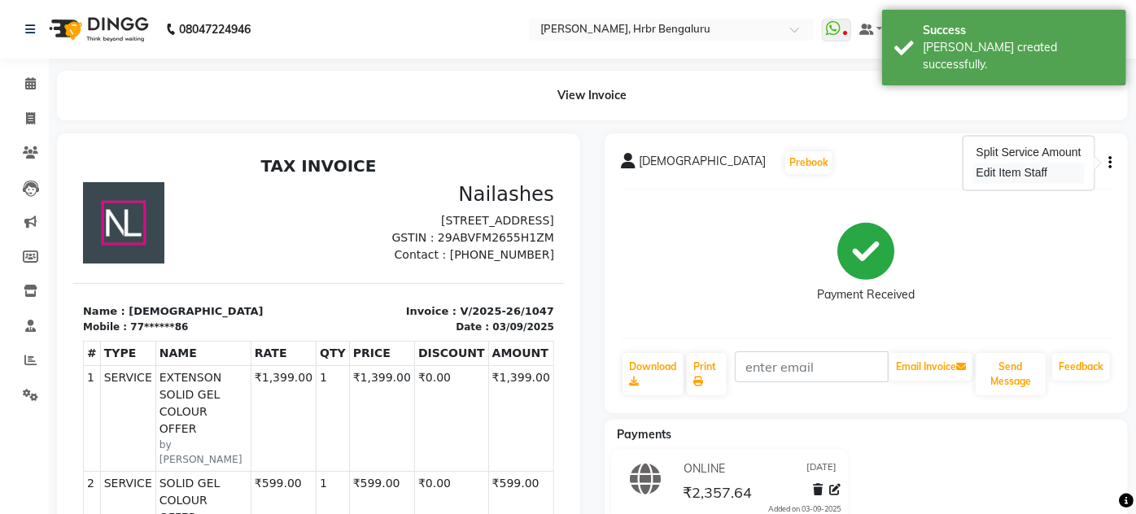
select select
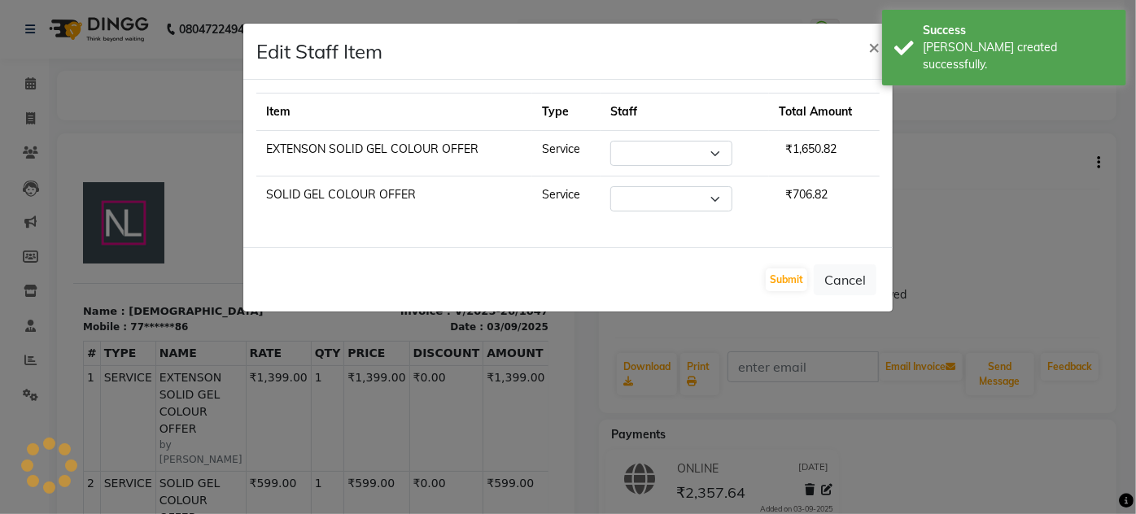
select select "77431"
click at [869, 48] on span "×" at bounding box center [873, 46] width 11 height 24
